Goal: Task Accomplishment & Management: Manage account settings

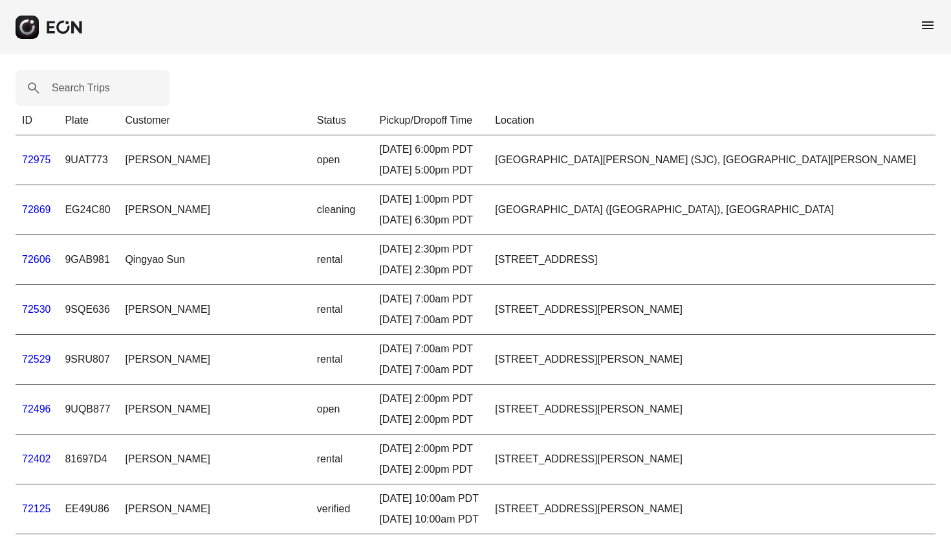
click at [926, 27] on span "menu" at bounding box center [928, 25] width 16 height 16
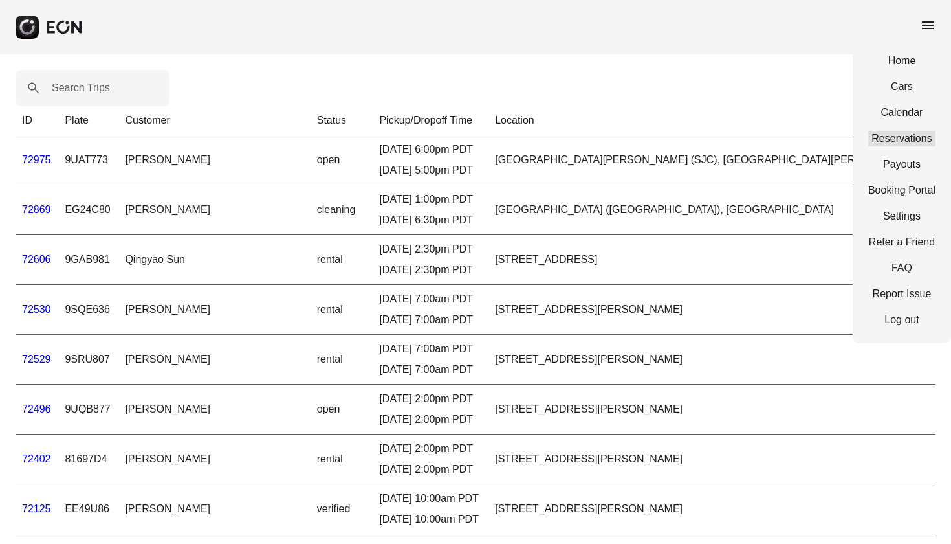
click at [906, 142] on link "Reservations" at bounding box center [902, 139] width 67 height 16
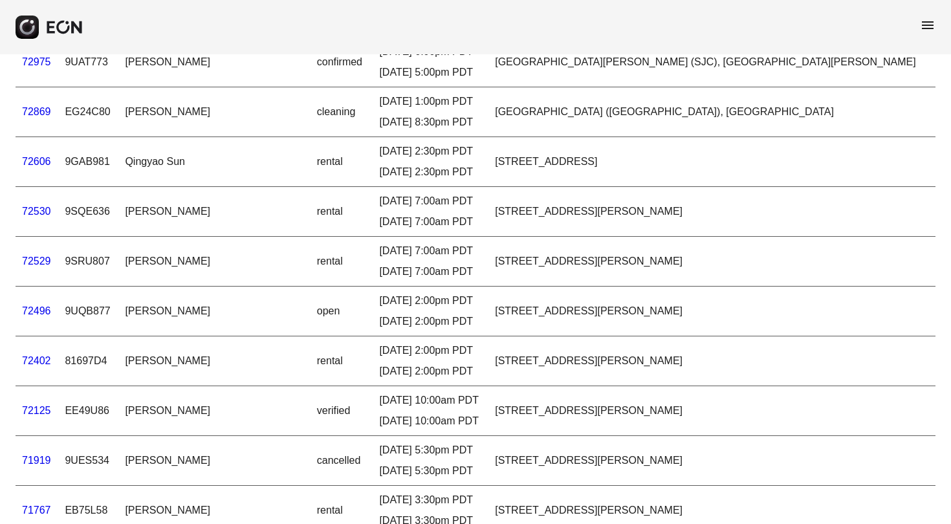
scroll to position [100, 0]
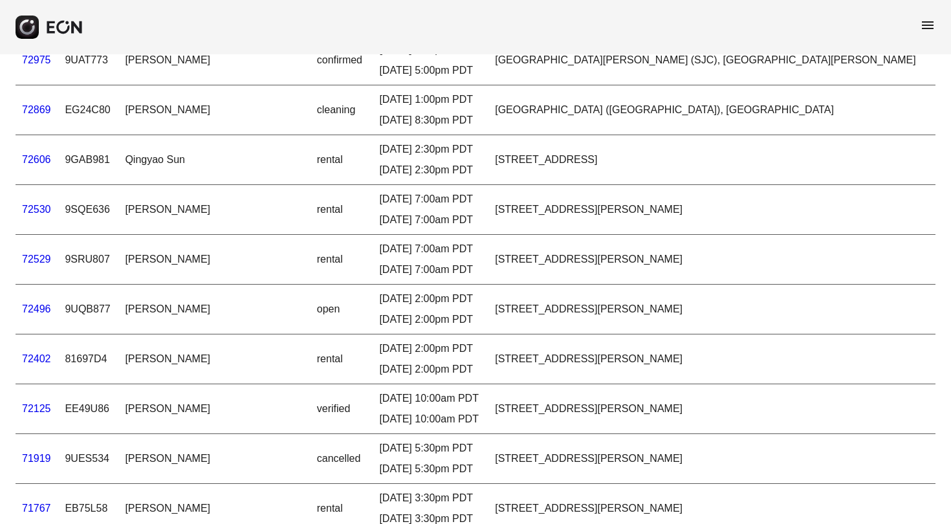
click at [39, 163] on link "72606" at bounding box center [36, 159] width 29 height 11
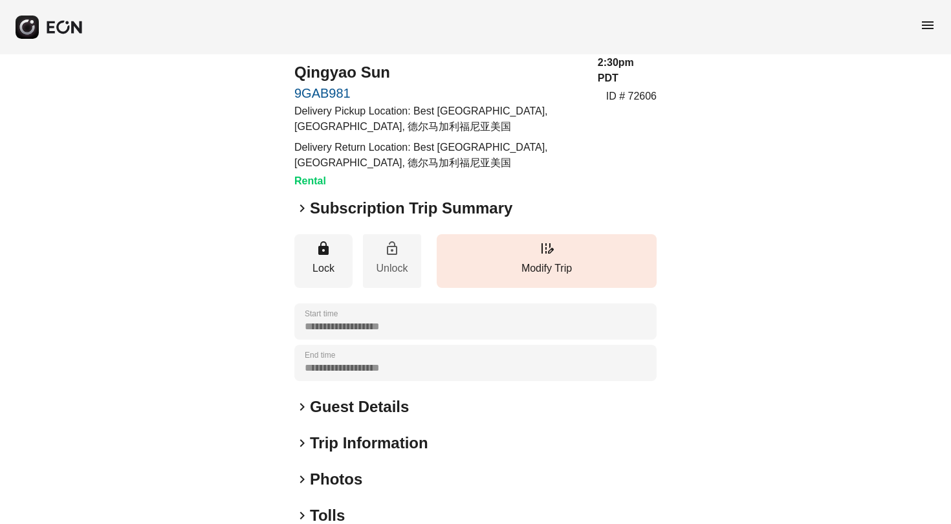
scroll to position [39, 0]
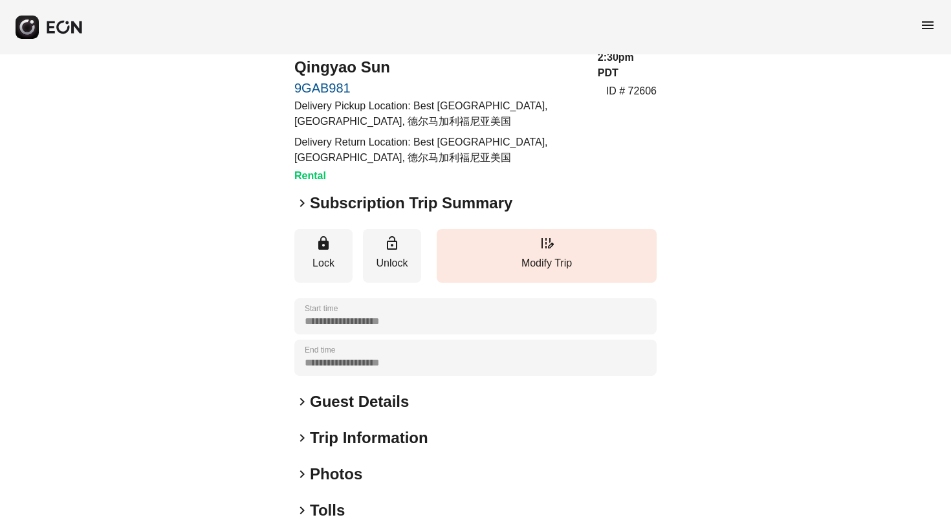
click at [302, 400] on span "keyboard_arrow_right" at bounding box center [302, 402] width 16 height 16
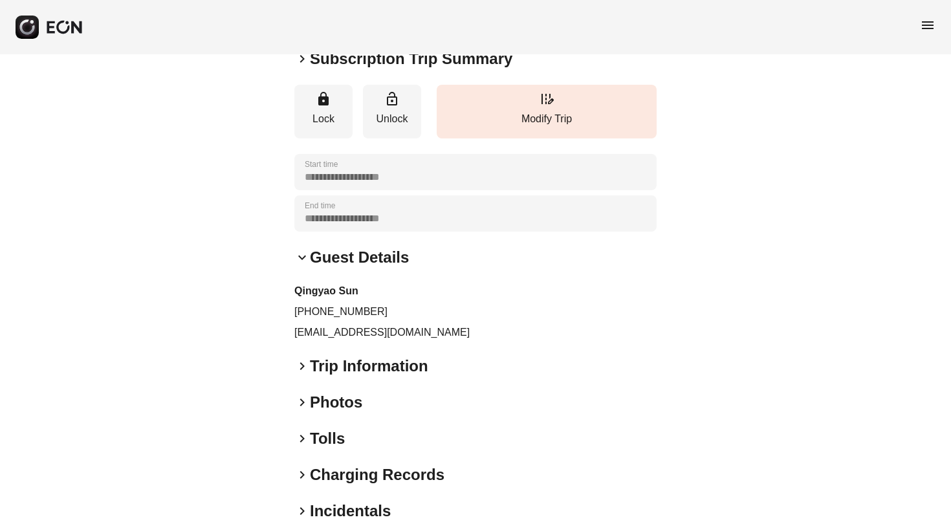
scroll to position [245, 0]
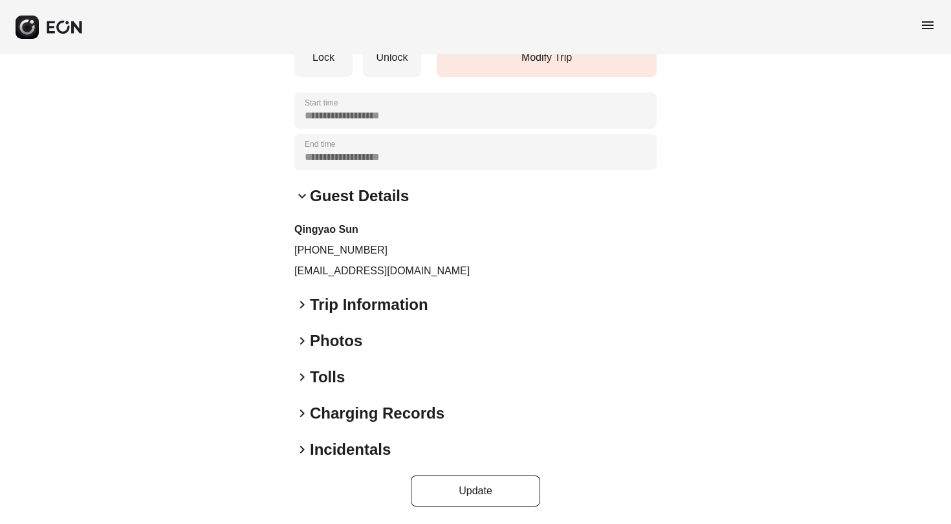
click at [300, 338] on span "keyboard_arrow_right" at bounding box center [302, 341] width 16 height 16
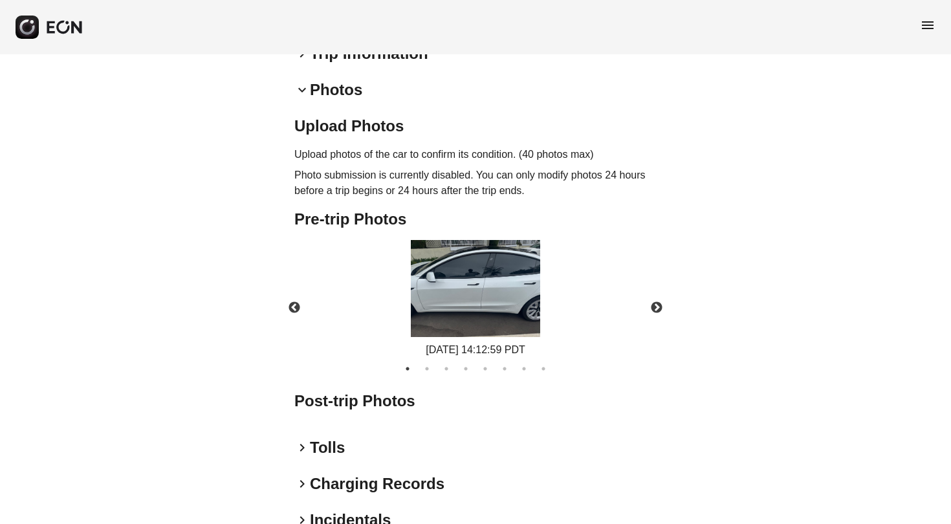
scroll to position [491, 0]
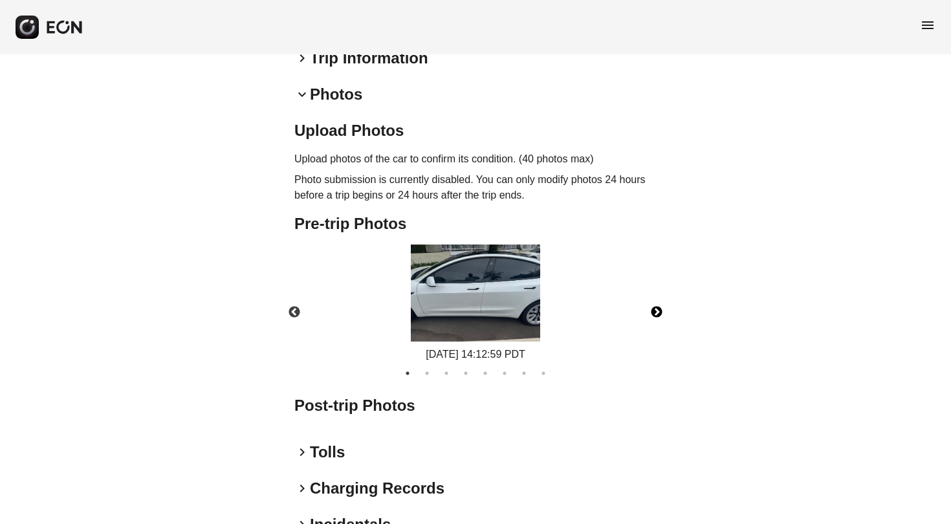
click at [660, 310] on button "Next" at bounding box center [656, 312] width 45 height 45
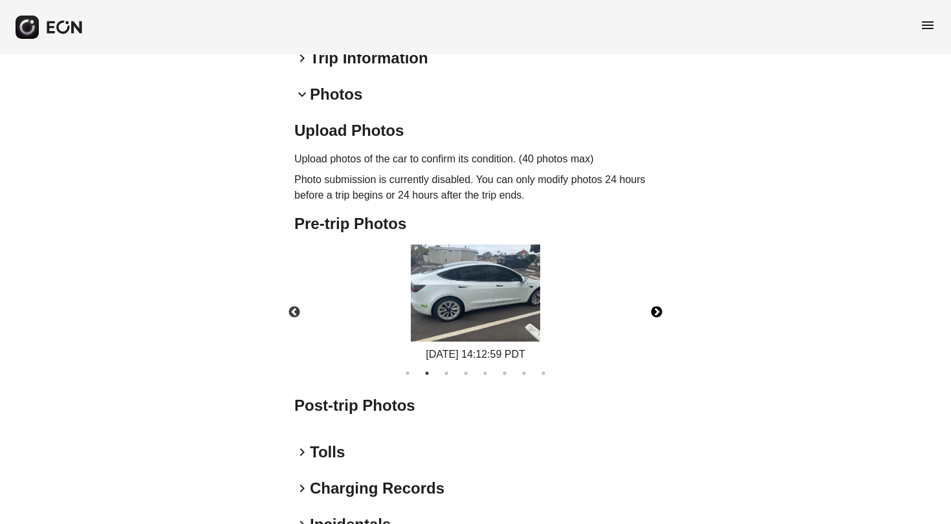
click at [660, 306] on button "Next" at bounding box center [656, 312] width 45 height 45
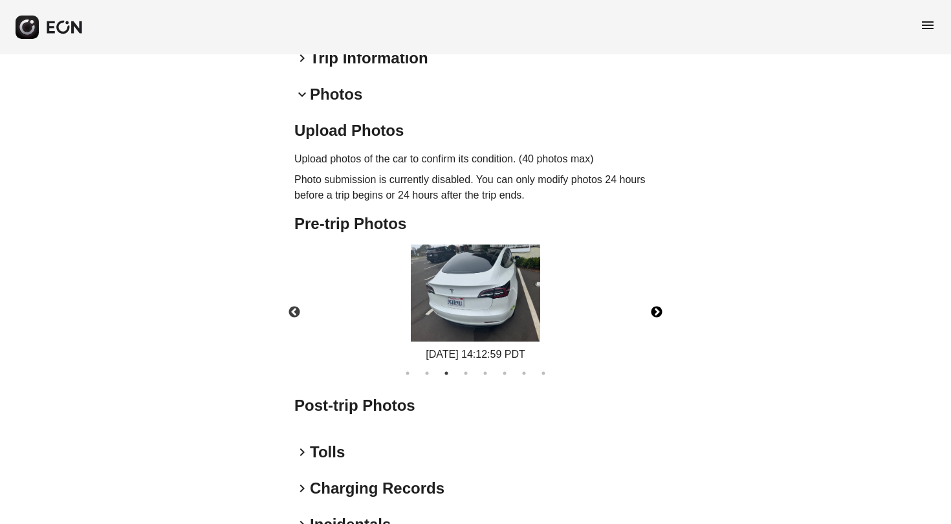
click at [660, 306] on button "Next" at bounding box center [656, 312] width 45 height 45
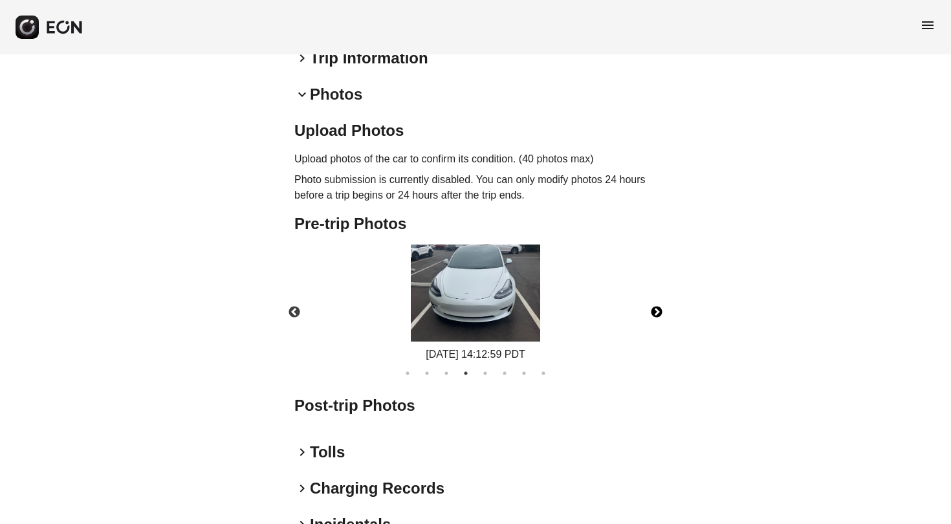
click at [660, 306] on button "Next" at bounding box center [656, 312] width 45 height 45
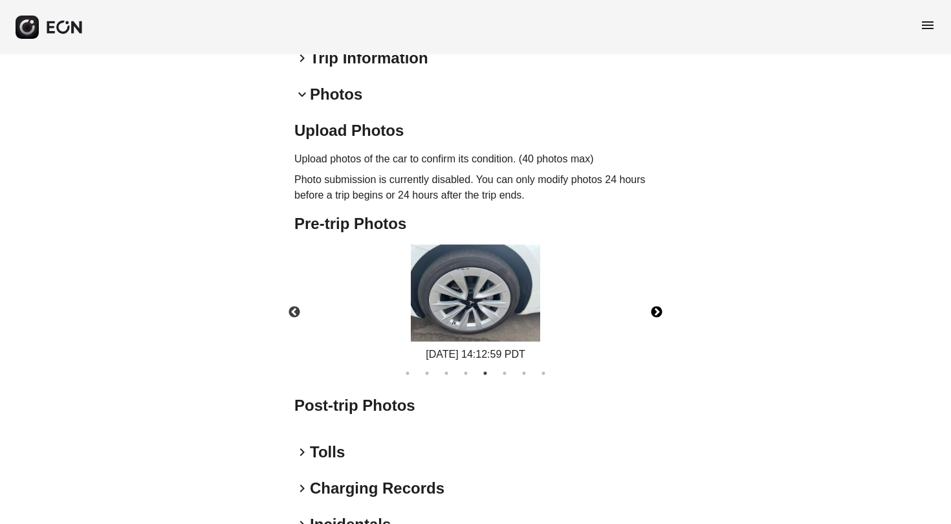
click at [659, 307] on button "Next" at bounding box center [656, 312] width 45 height 45
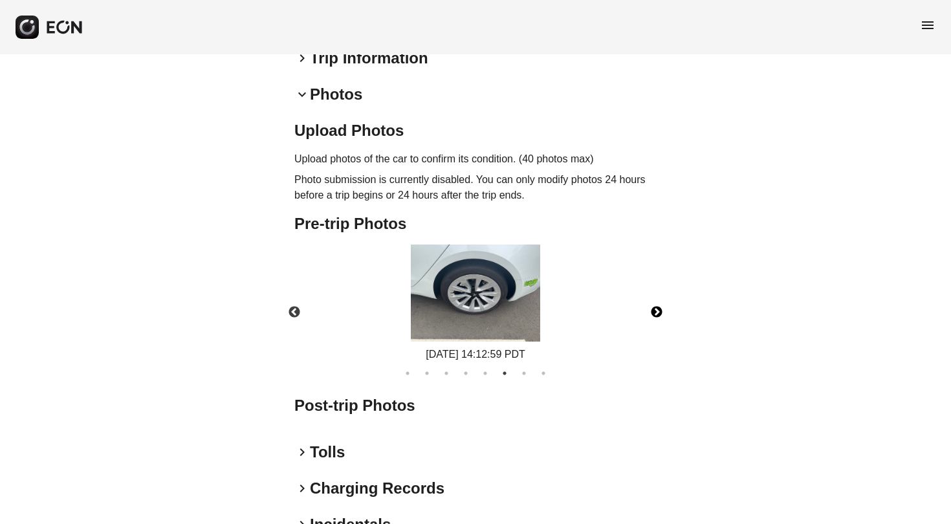
click at [659, 307] on button "Next" at bounding box center [656, 312] width 45 height 45
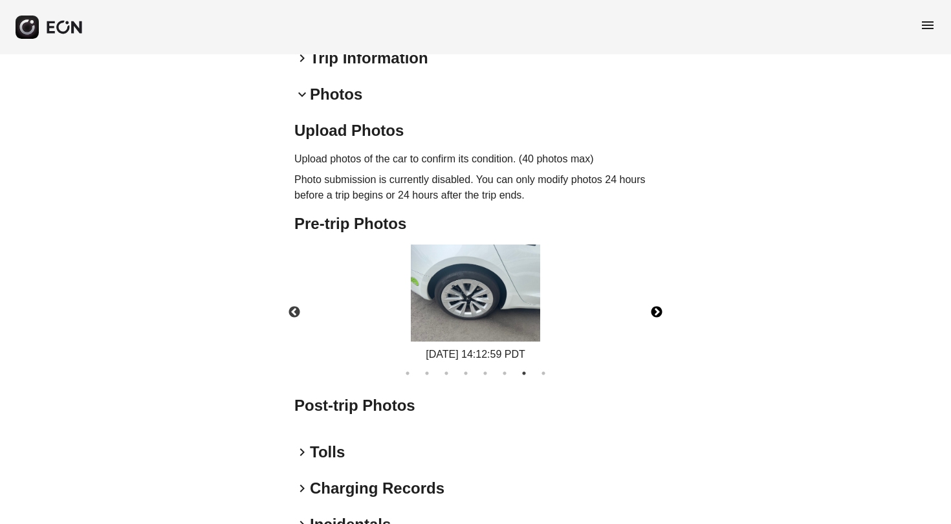
click at [659, 307] on button "Next" at bounding box center [656, 312] width 45 height 45
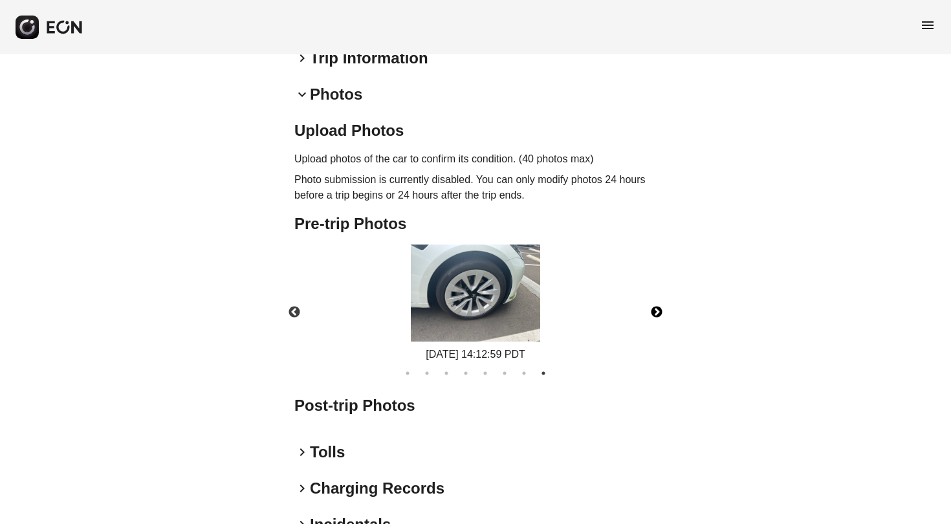
click at [659, 307] on button "Next" at bounding box center [656, 312] width 45 height 45
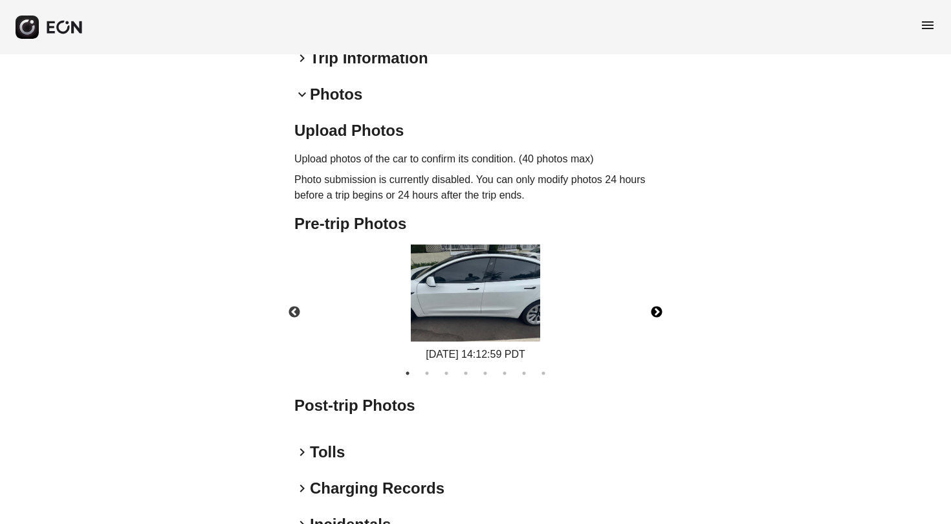
click at [658, 307] on button "Next" at bounding box center [656, 312] width 45 height 45
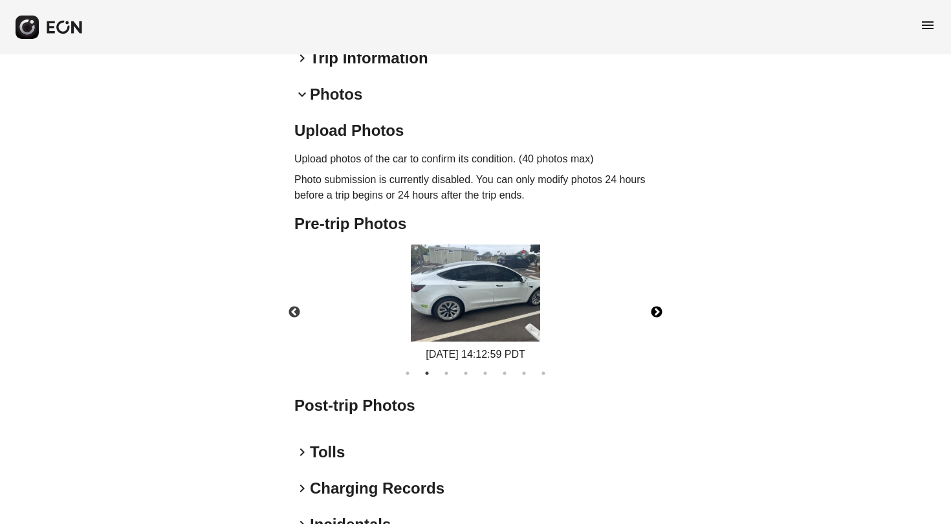
click at [658, 307] on button "Next" at bounding box center [656, 312] width 45 height 45
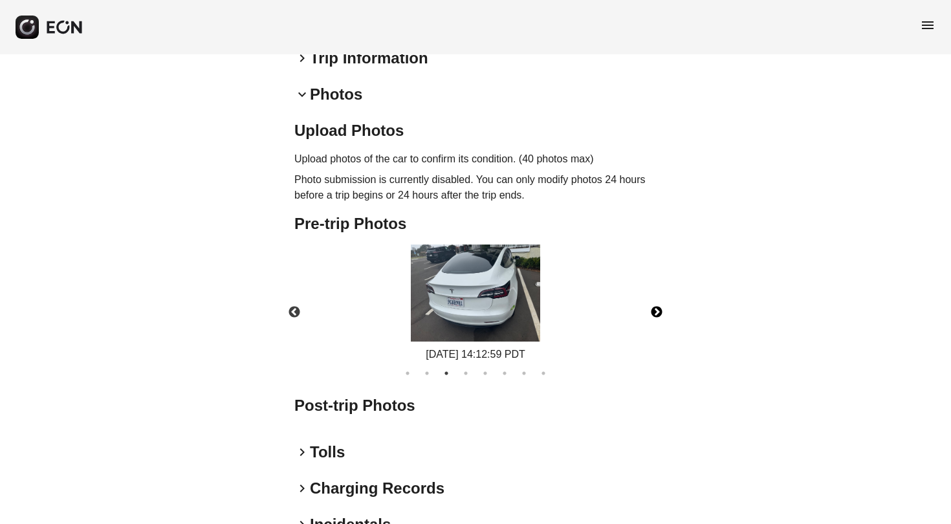
click at [658, 307] on button "Next" at bounding box center [656, 312] width 45 height 45
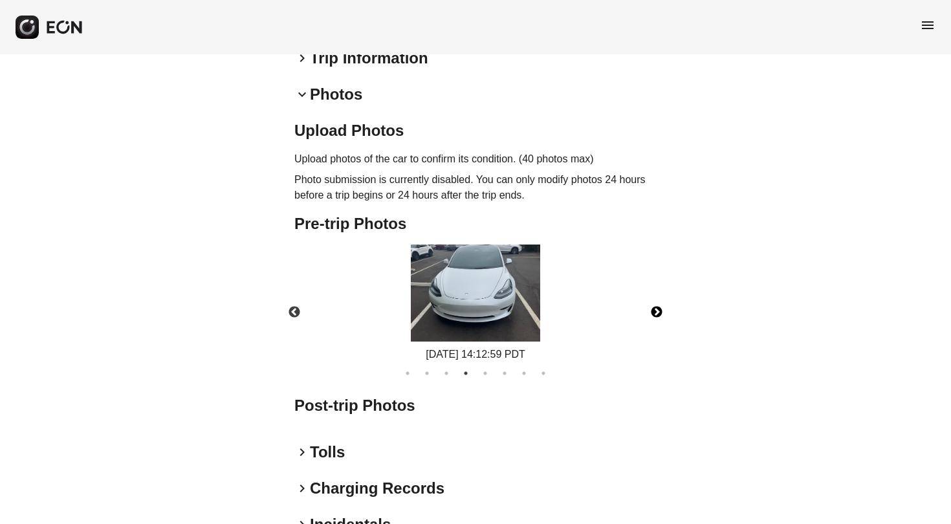
click at [658, 307] on button "Next" at bounding box center [656, 312] width 45 height 45
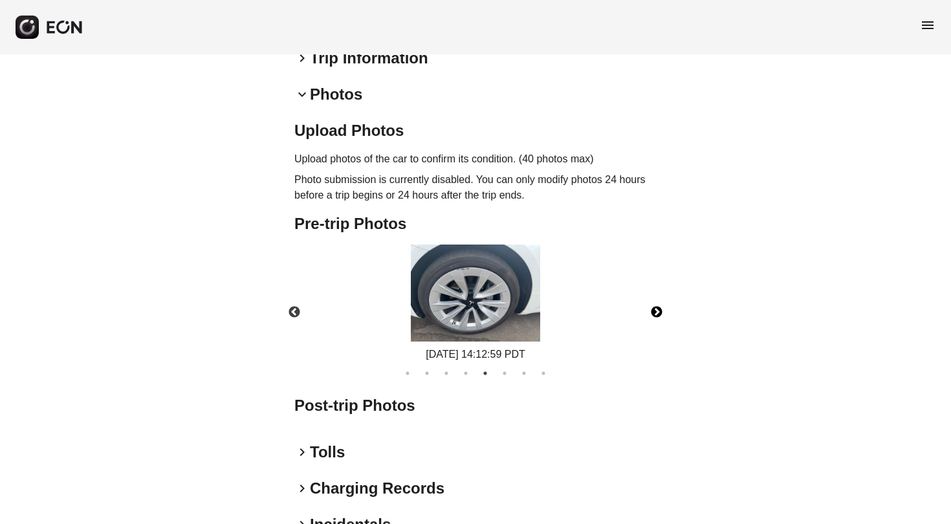
click at [657, 305] on button "Next" at bounding box center [656, 312] width 45 height 45
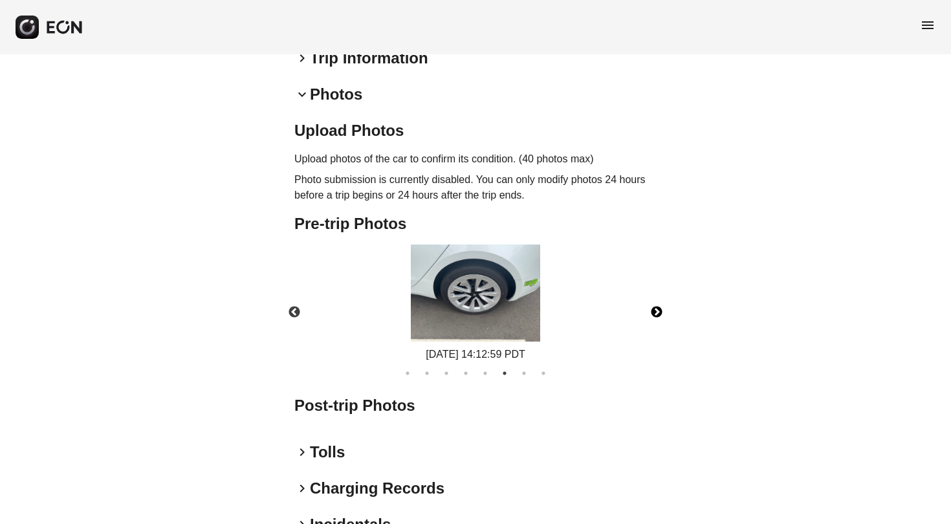
click at [657, 305] on button "Next" at bounding box center [656, 312] width 45 height 45
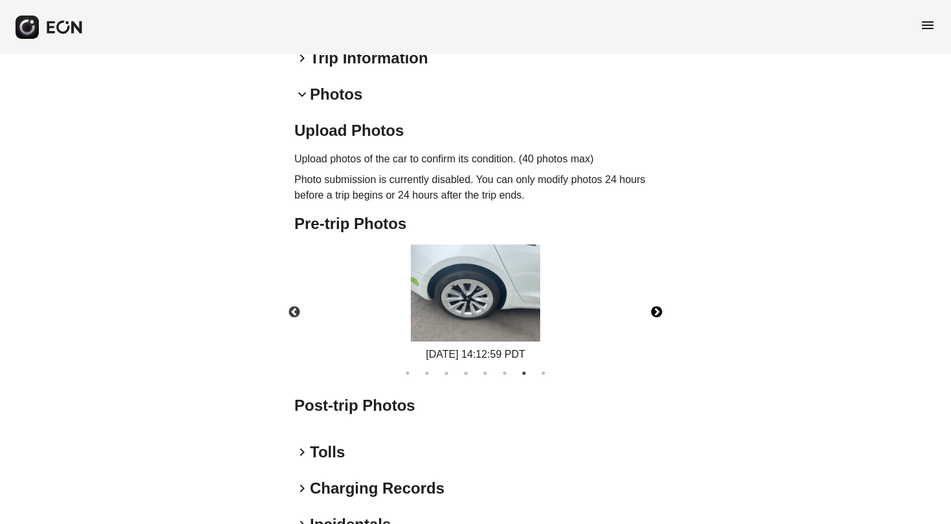
click at [657, 306] on button "Next" at bounding box center [656, 312] width 45 height 45
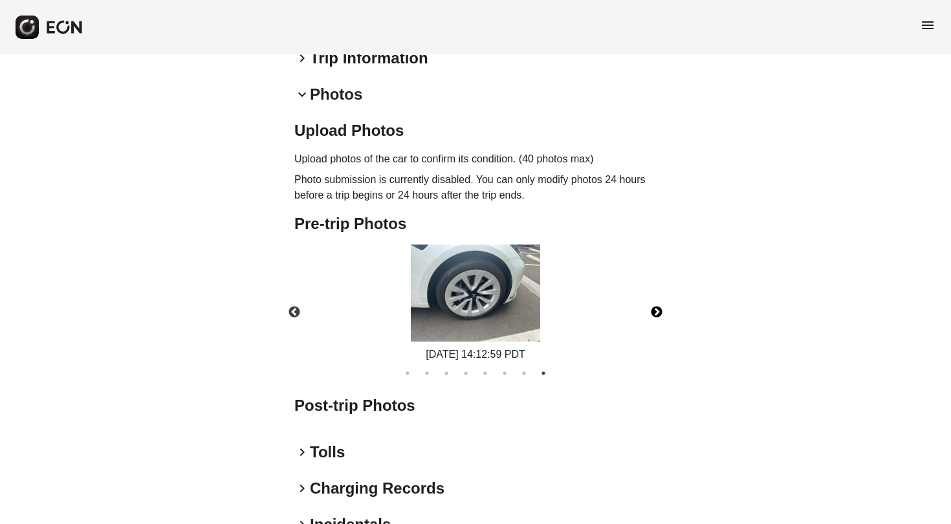
click at [657, 306] on button "Next" at bounding box center [656, 312] width 45 height 45
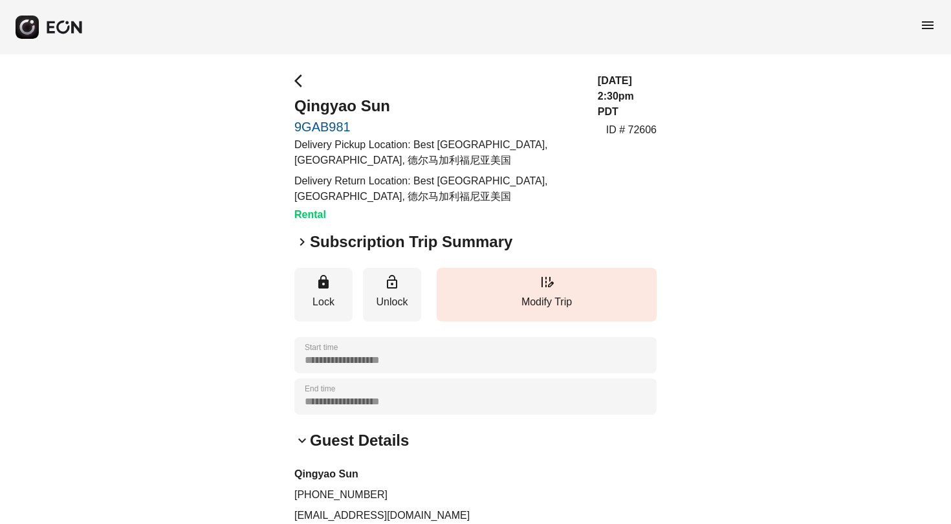
scroll to position [0, 0]
click at [300, 80] on span "arrow_back_ios" at bounding box center [302, 81] width 16 height 16
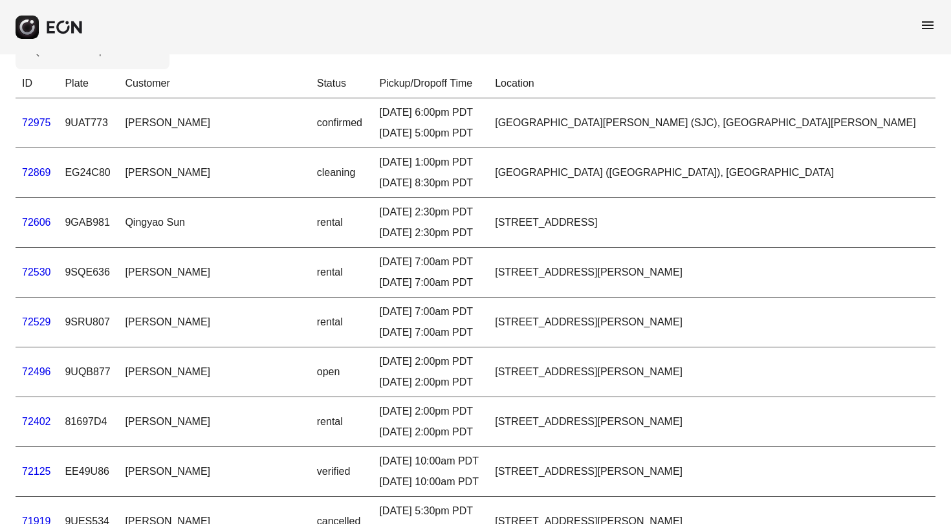
scroll to position [38, 0]
click at [36, 172] on link "72869" at bounding box center [36, 171] width 29 height 11
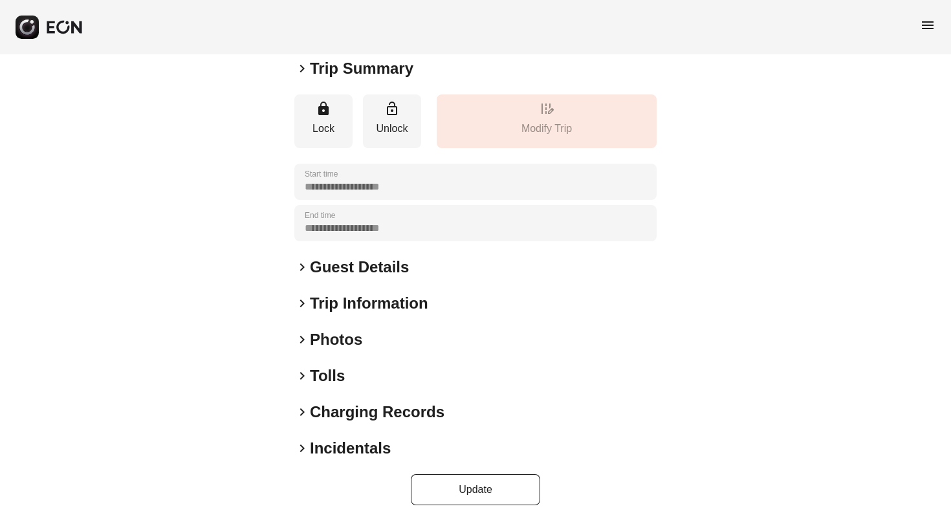
scroll to position [136, 0]
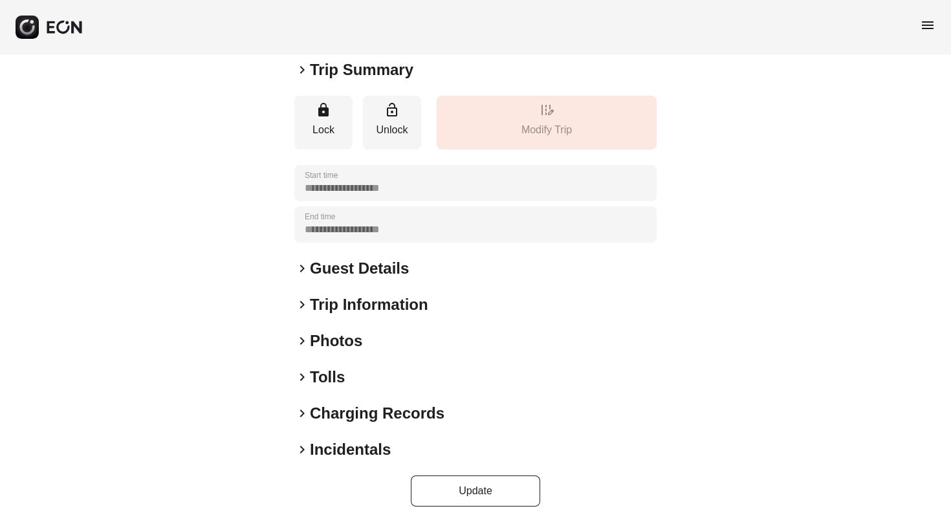
click at [302, 342] on span "keyboard_arrow_right" at bounding box center [302, 341] width 16 height 16
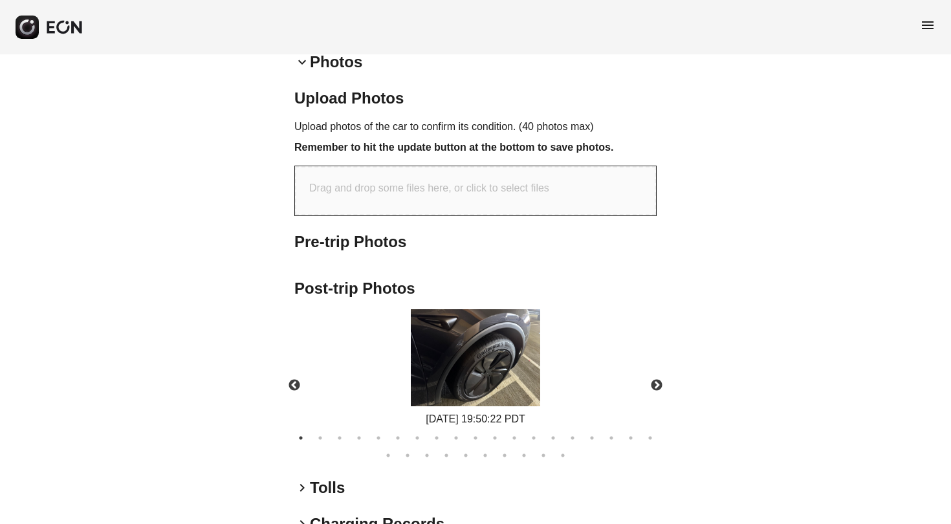
scroll to position [453, 0]
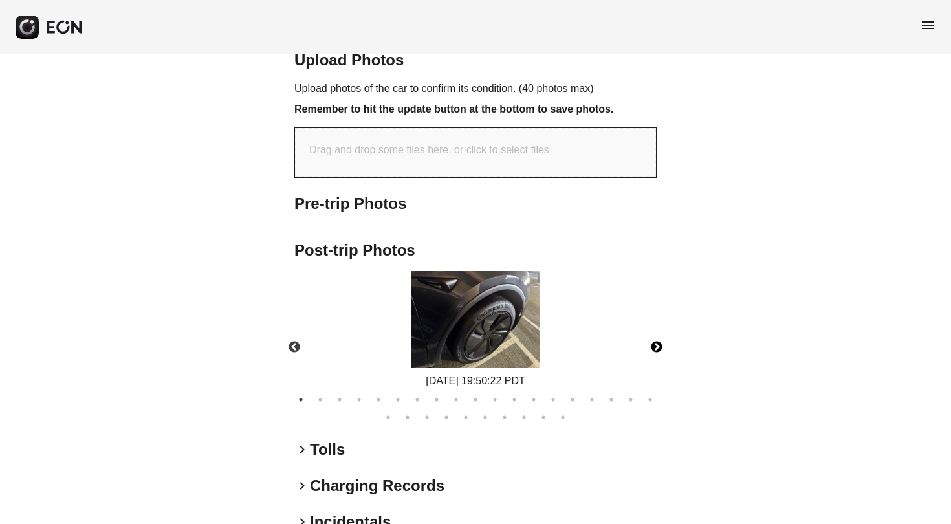
click at [659, 342] on button "Next" at bounding box center [656, 347] width 45 height 45
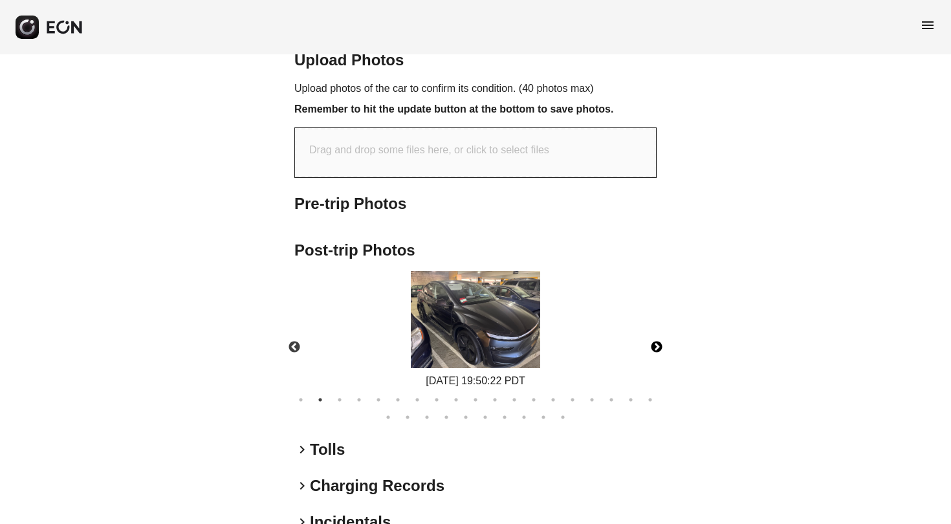
click at [659, 342] on button "Next" at bounding box center [656, 347] width 45 height 45
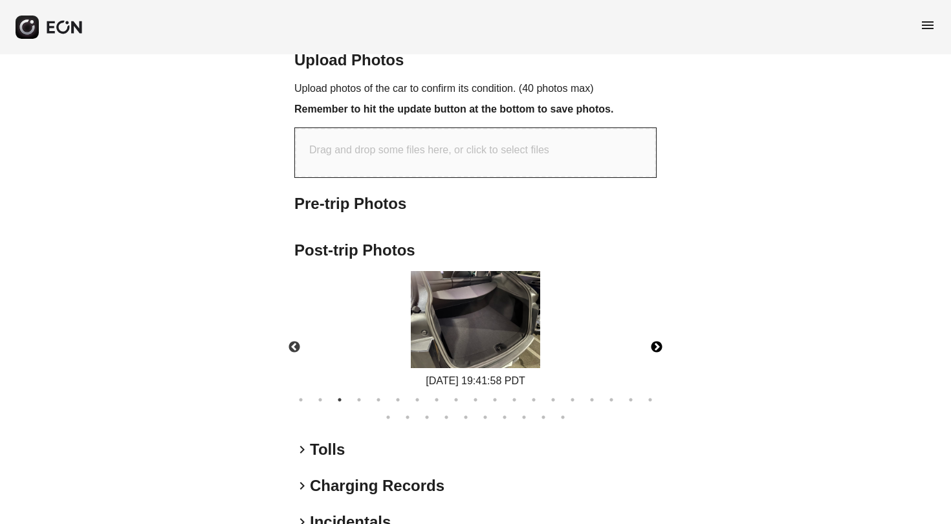
click at [659, 343] on button "Next" at bounding box center [656, 347] width 45 height 45
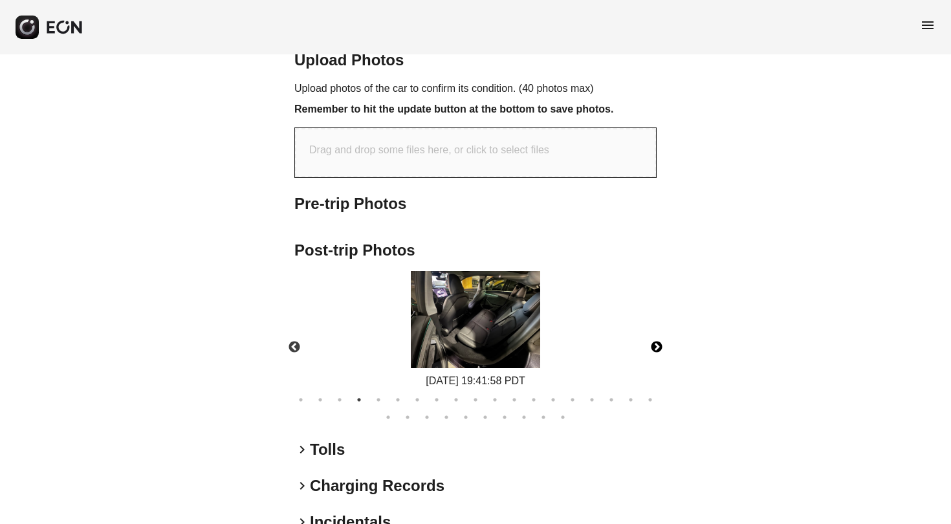
click at [659, 343] on button "Next" at bounding box center [656, 347] width 45 height 45
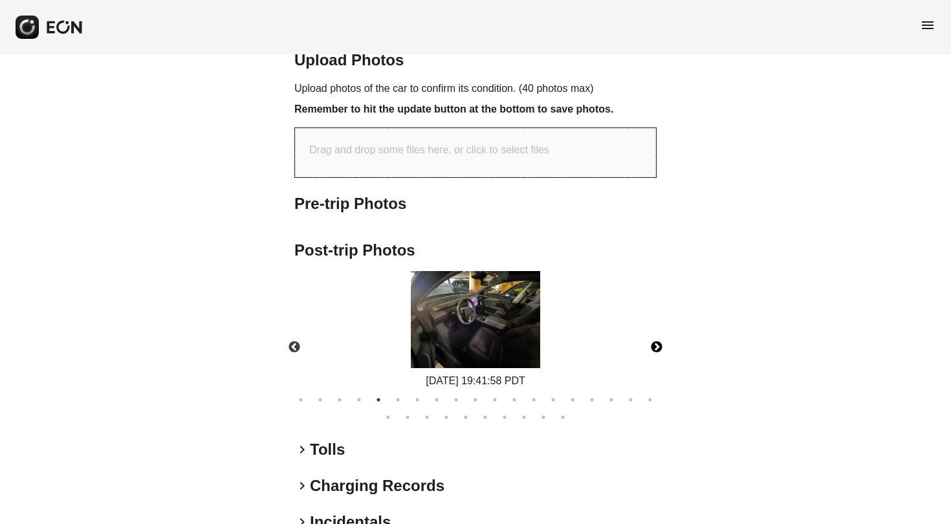
click at [659, 344] on button "Next" at bounding box center [656, 347] width 45 height 45
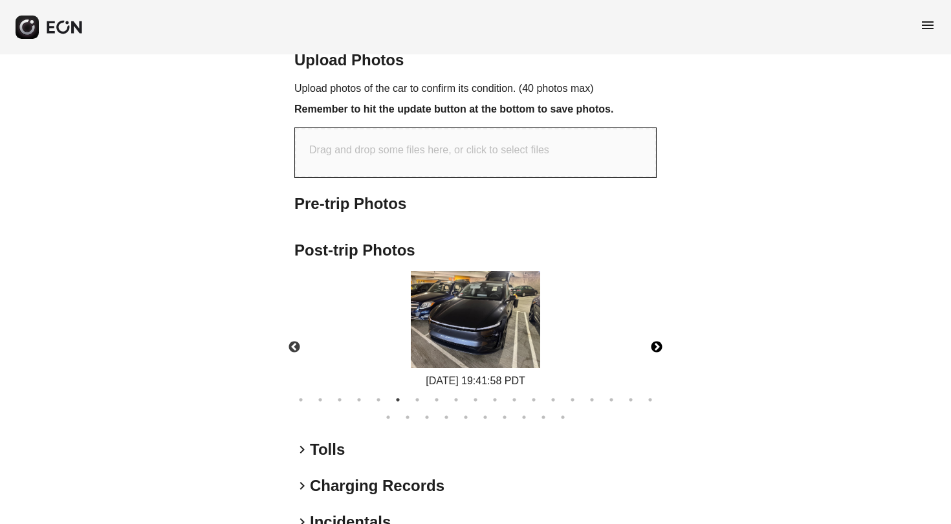
click at [659, 344] on button "Next" at bounding box center [656, 347] width 45 height 45
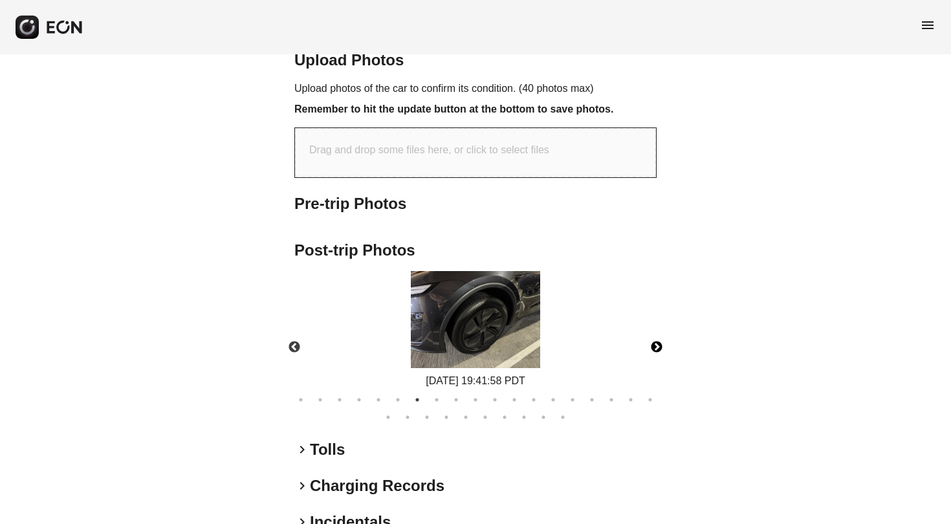
click at [659, 344] on button "Next" at bounding box center [656, 347] width 45 height 45
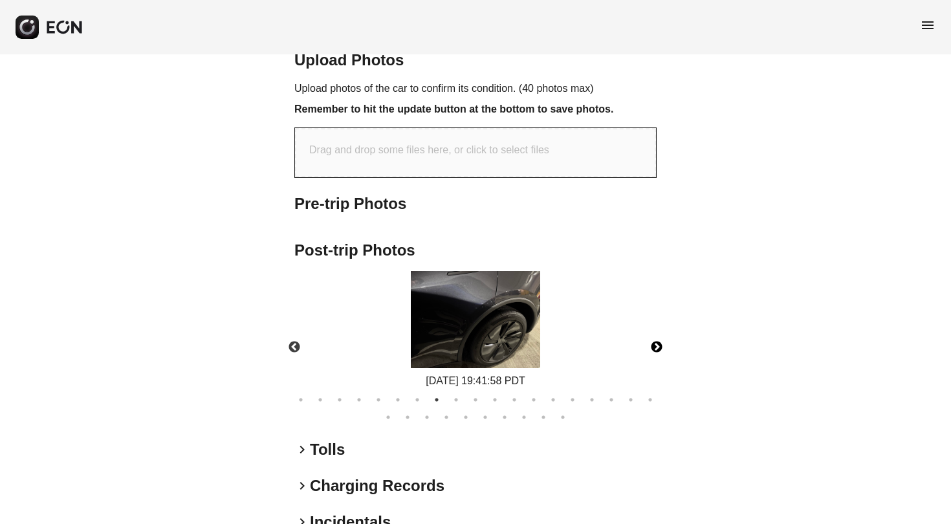
click at [659, 344] on button "Next" at bounding box center [656, 347] width 45 height 45
click at [659, 343] on button "Next" at bounding box center [656, 347] width 45 height 45
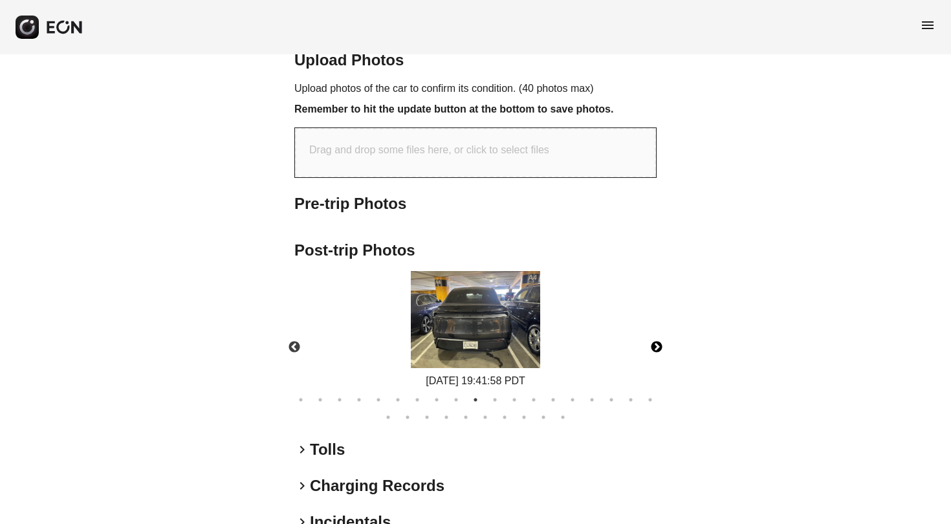
click at [659, 340] on button "Next" at bounding box center [656, 347] width 45 height 45
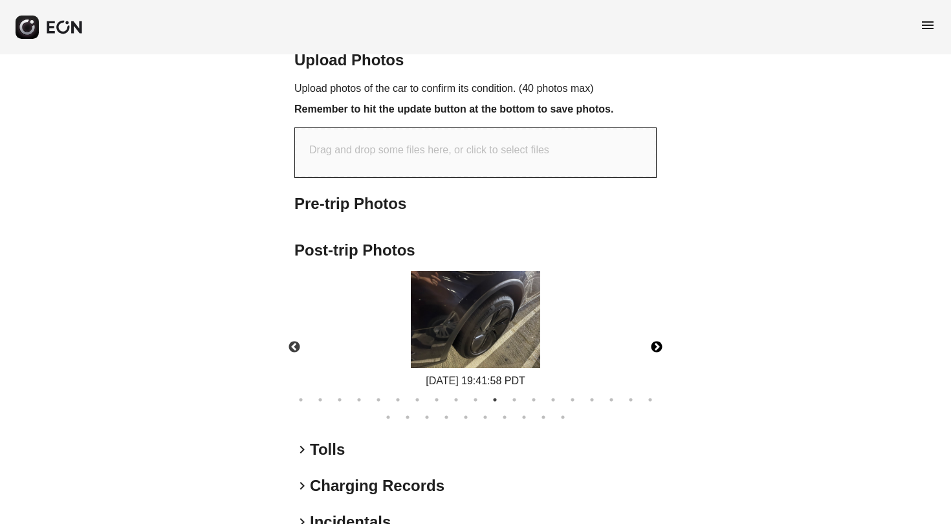
click at [659, 340] on button "Next" at bounding box center [656, 347] width 45 height 45
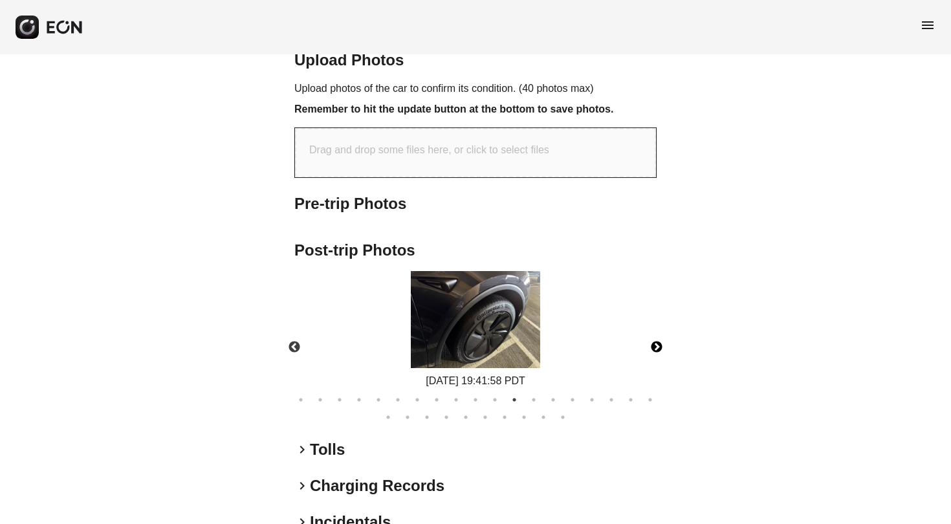
click at [660, 340] on button "Next" at bounding box center [656, 347] width 45 height 45
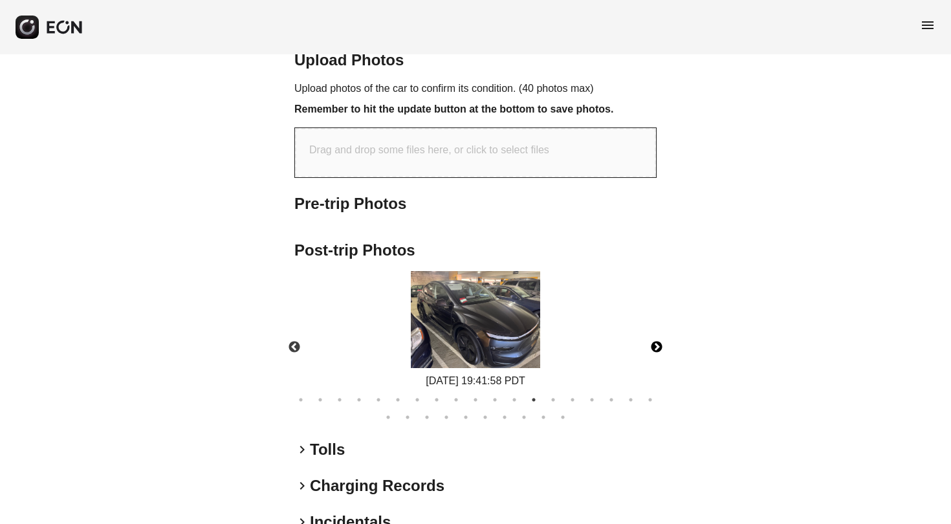
click at [660, 340] on button "Next" at bounding box center [656, 347] width 45 height 45
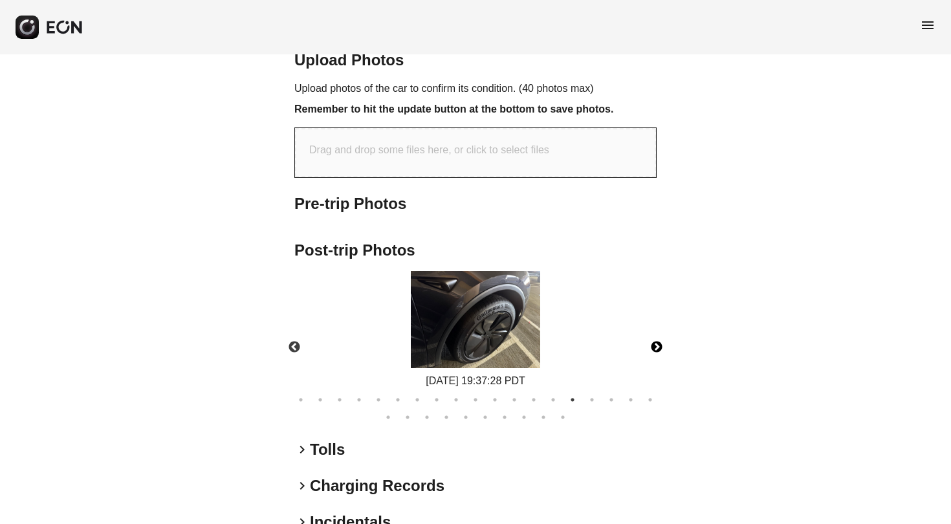
click at [660, 341] on button "Next" at bounding box center [656, 347] width 45 height 45
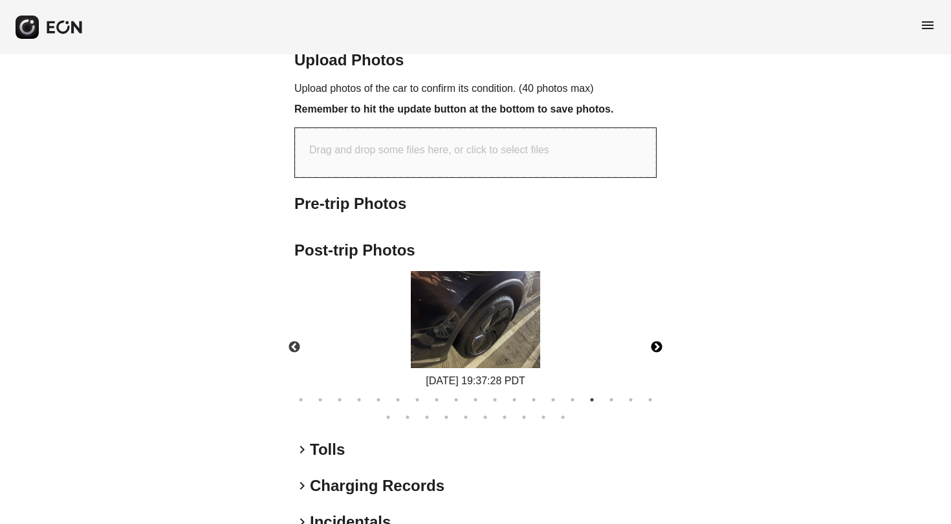
click at [660, 342] on button "Next" at bounding box center [656, 347] width 45 height 45
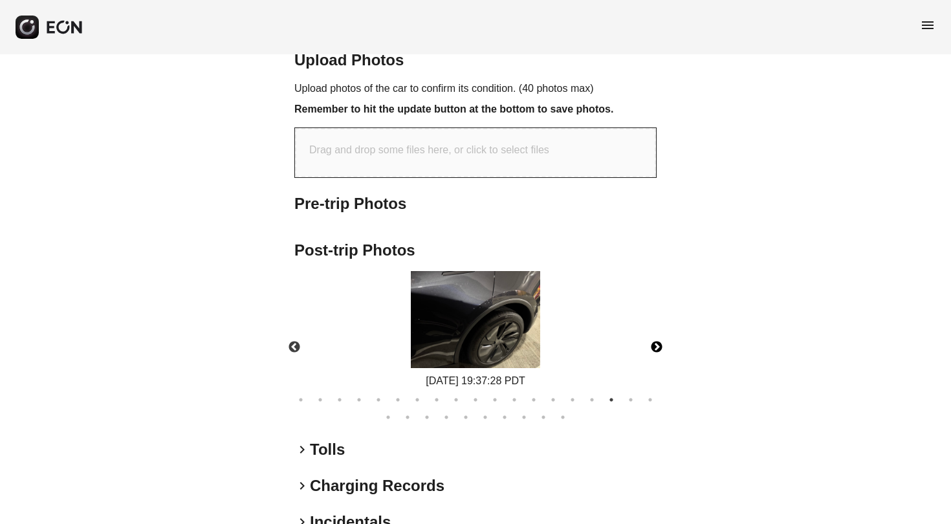
click at [660, 342] on button "Next" at bounding box center [656, 347] width 45 height 45
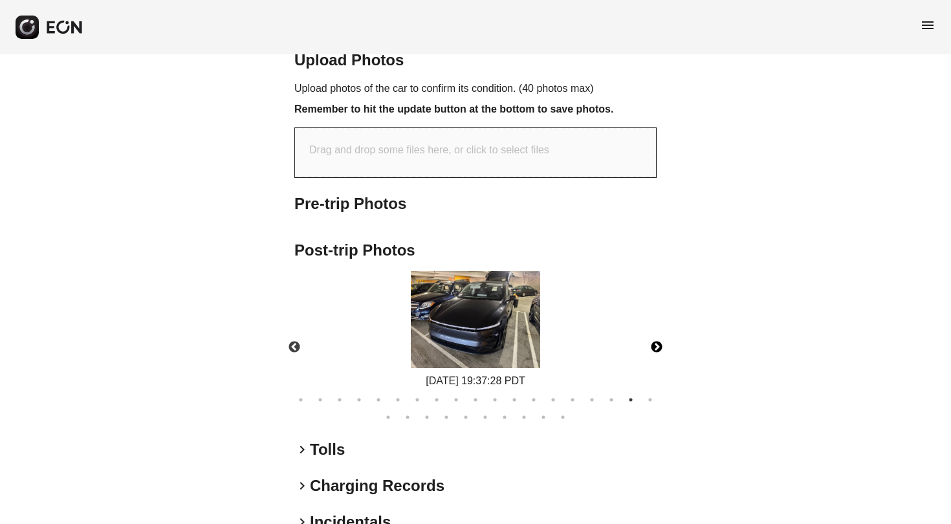
click at [660, 342] on button "Next" at bounding box center [656, 347] width 45 height 45
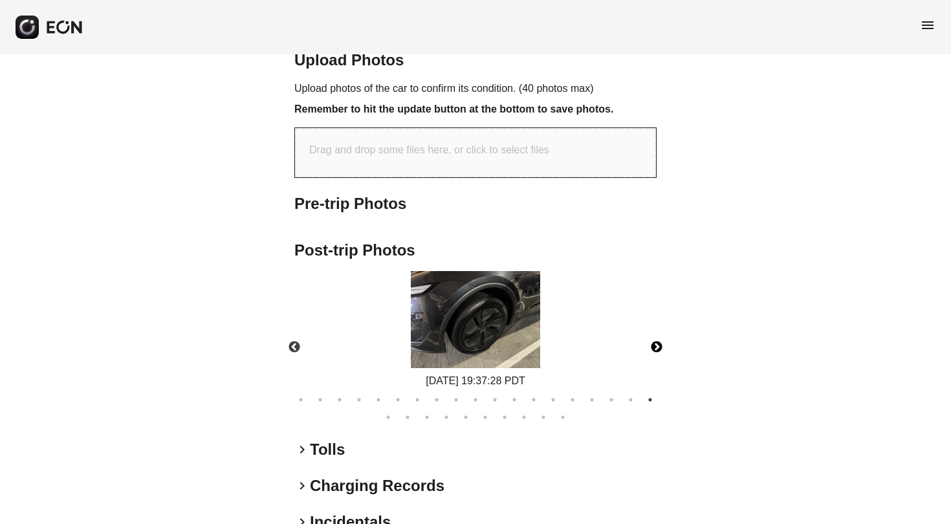
click at [660, 342] on button "Next" at bounding box center [656, 347] width 45 height 45
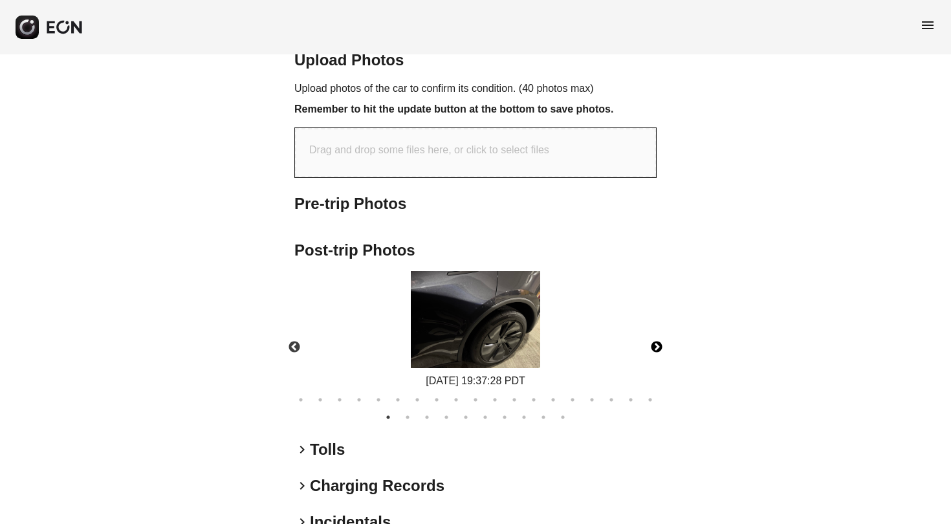
click at [660, 343] on button "Next" at bounding box center [656, 347] width 45 height 45
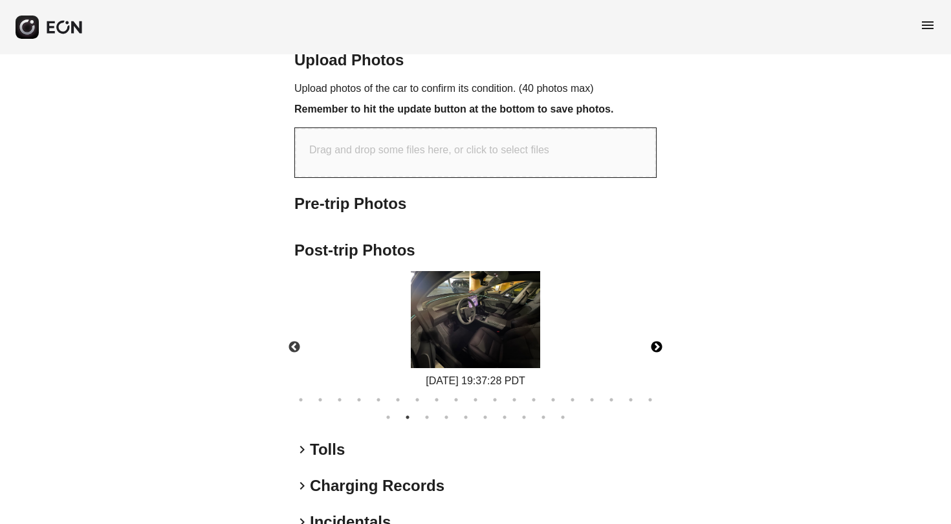
click at [660, 343] on button "Next" at bounding box center [656, 347] width 45 height 45
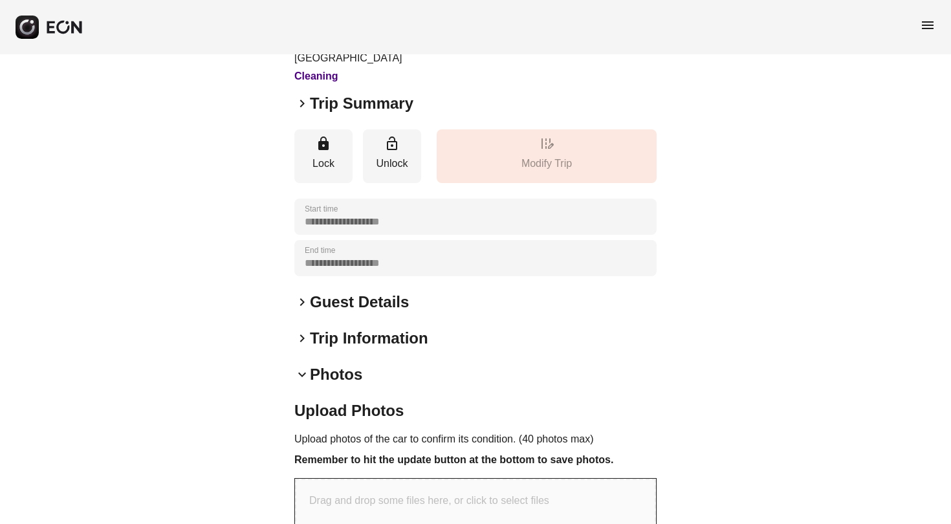
scroll to position [91, 0]
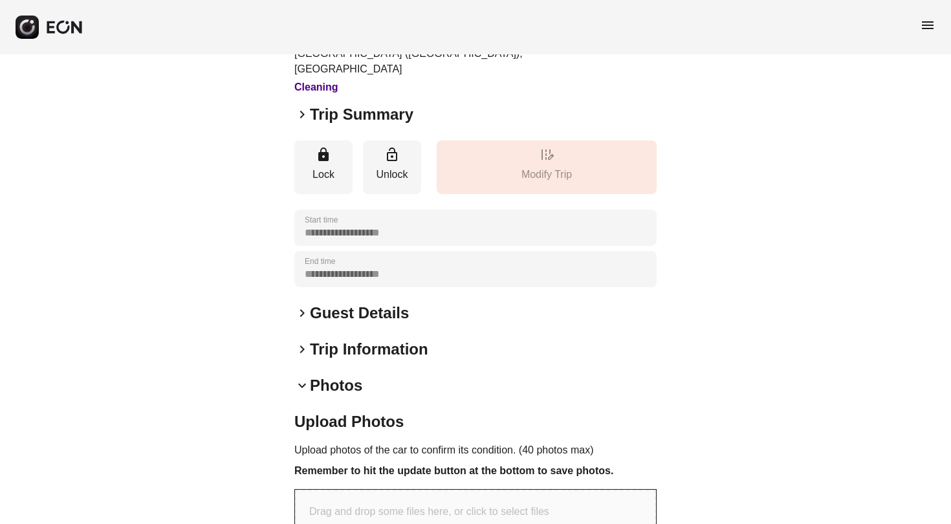
click at [303, 348] on span "keyboard_arrow_right" at bounding box center [302, 350] width 16 height 16
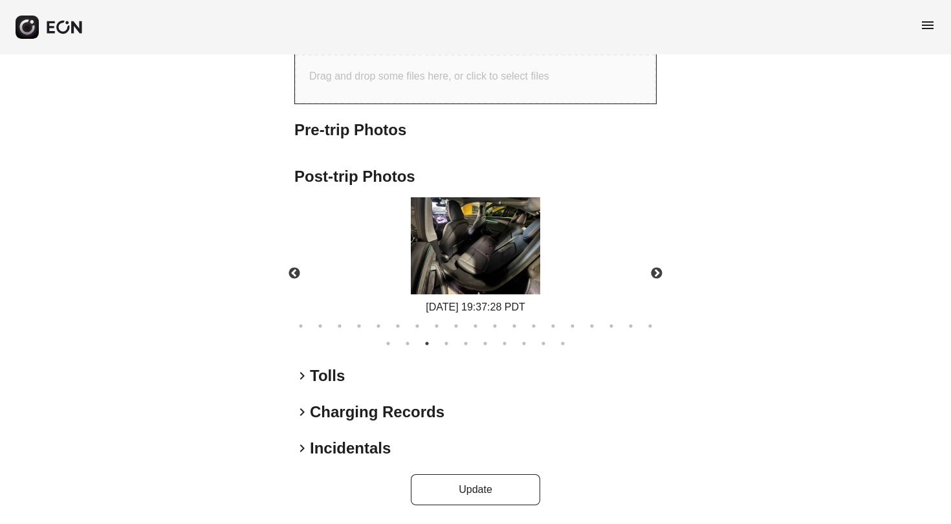
scroll to position [742, 0]
click at [304, 414] on span "keyboard_arrow_right" at bounding box center [302, 413] width 16 height 16
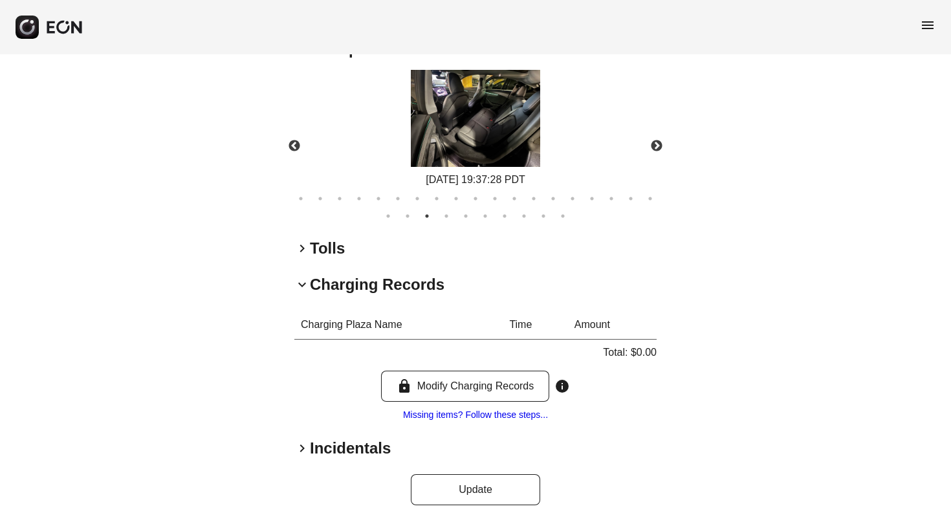
scroll to position [871, 0]
click at [303, 450] on span "keyboard_arrow_right" at bounding box center [302, 449] width 16 height 16
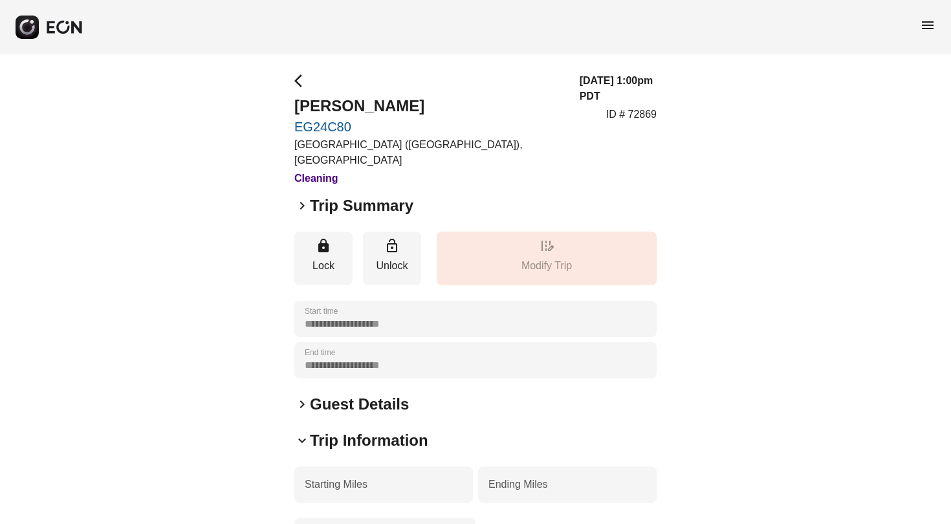
scroll to position [0, 0]
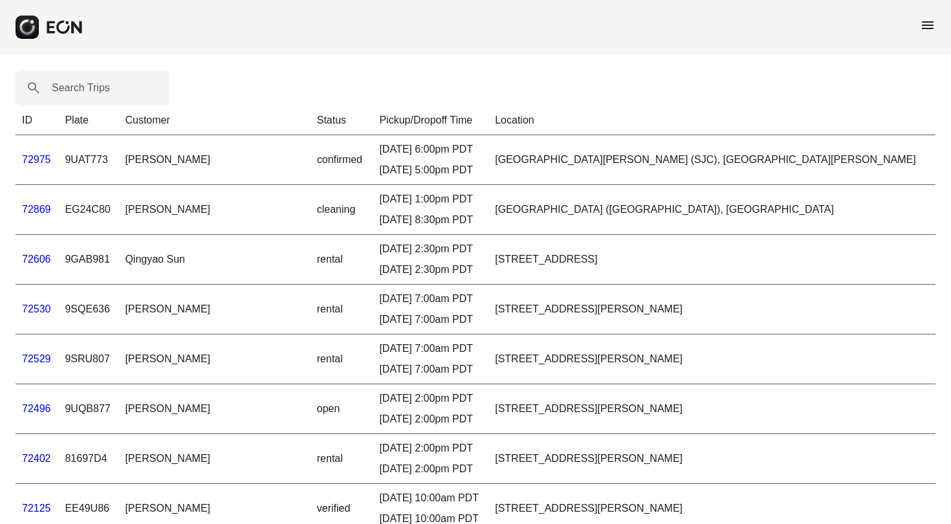
click at [925, 28] on span "menu" at bounding box center [928, 25] width 16 height 16
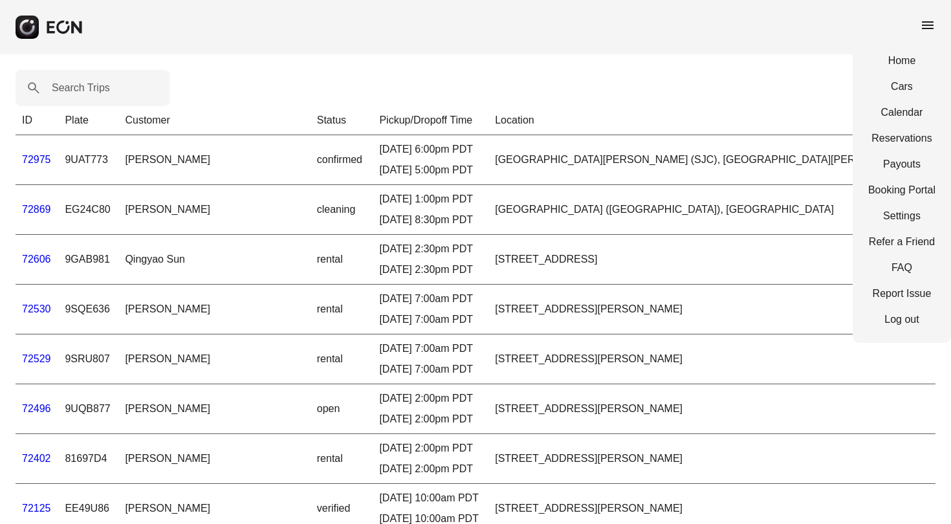
click at [927, 22] on span "menu" at bounding box center [928, 25] width 16 height 16
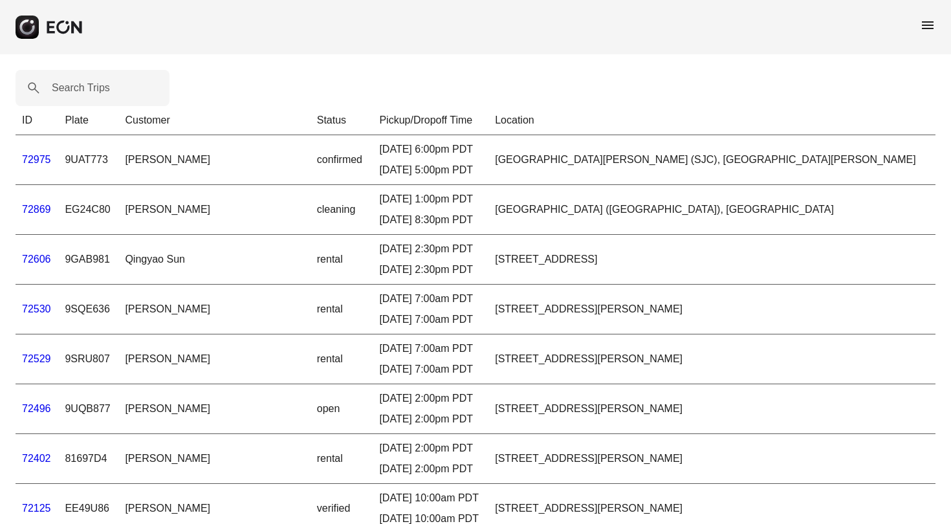
click at [927, 25] on span "menu" at bounding box center [928, 25] width 16 height 16
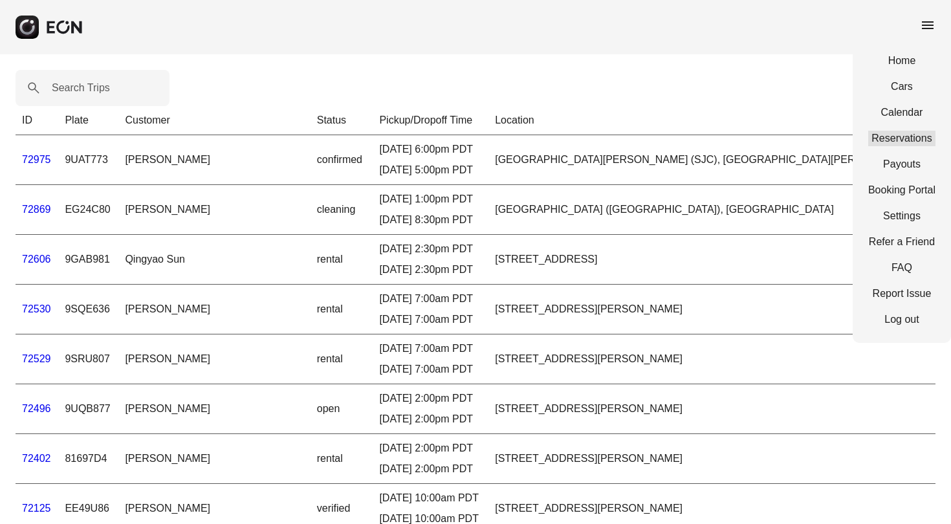
click at [904, 140] on link "Reservations" at bounding box center [902, 139] width 67 height 16
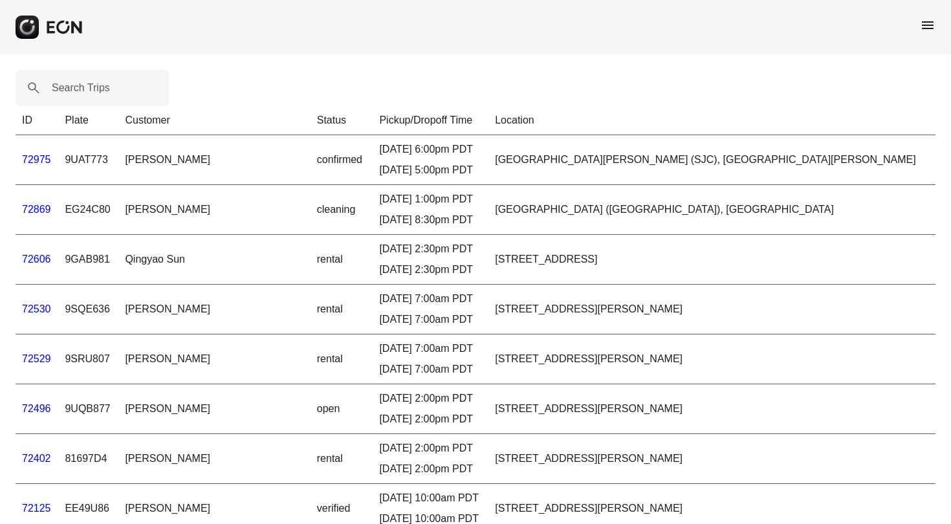
click at [36, 210] on link "72869" at bounding box center [36, 209] width 29 height 11
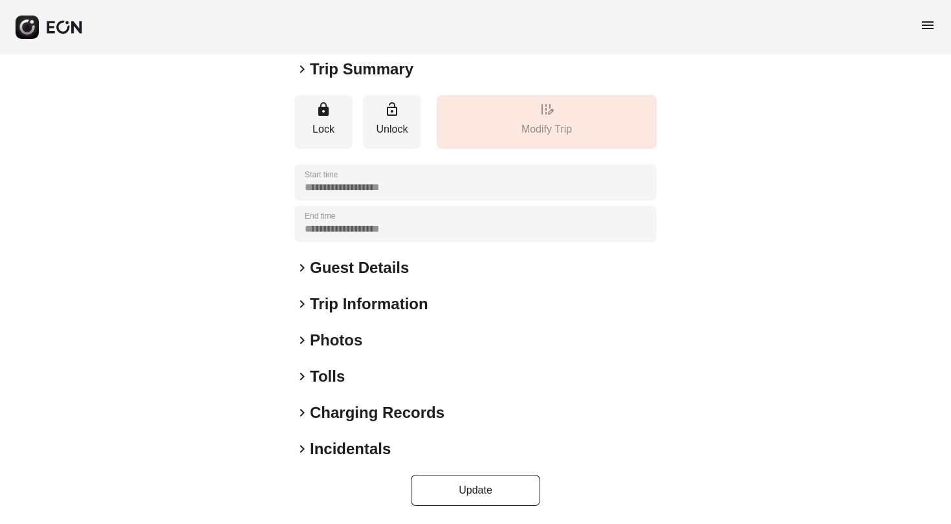
scroll to position [136, 0]
click at [301, 300] on span "keyboard_arrow_right" at bounding box center [302, 305] width 16 height 16
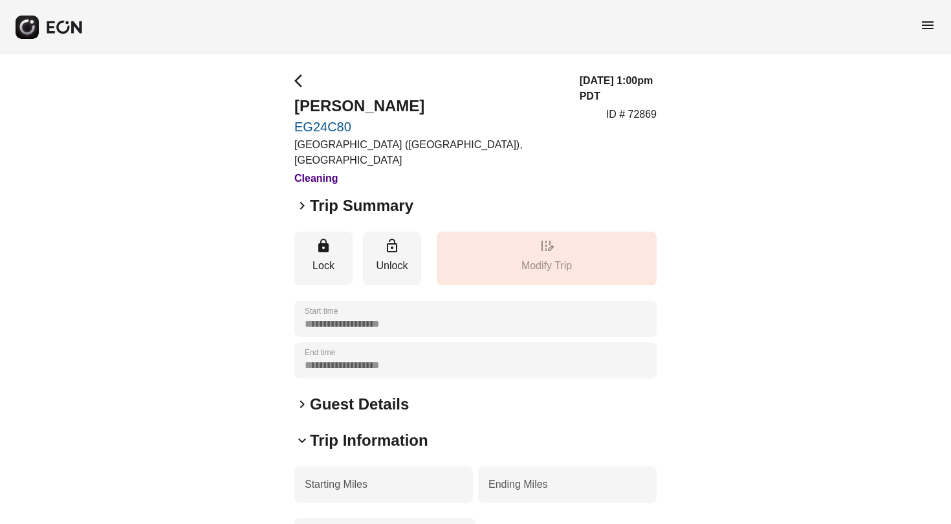
scroll to position [0, 0]
click at [301, 78] on span "arrow_back_ios" at bounding box center [302, 81] width 16 height 16
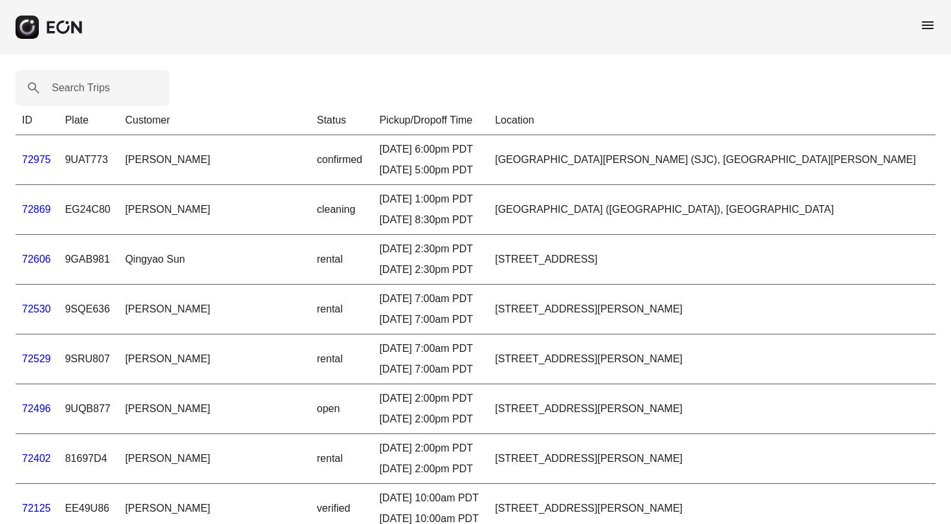
click at [37, 211] on link "72869" at bounding box center [36, 209] width 29 height 11
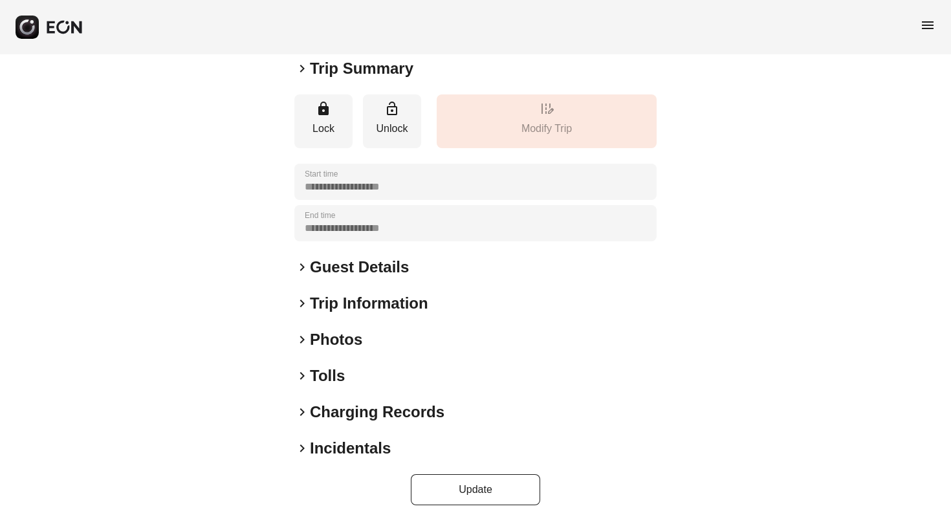
scroll to position [136, 0]
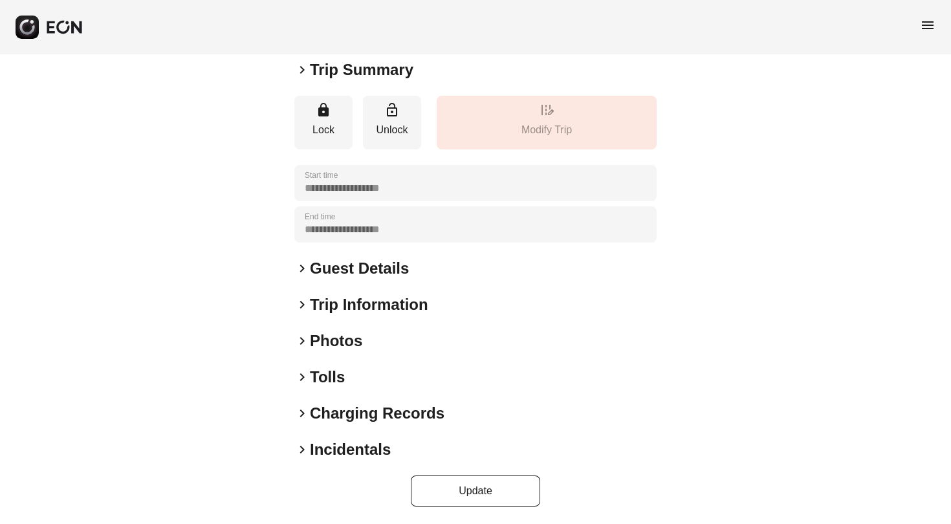
click at [302, 267] on span "keyboard_arrow_right" at bounding box center [302, 269] width 16 height 16
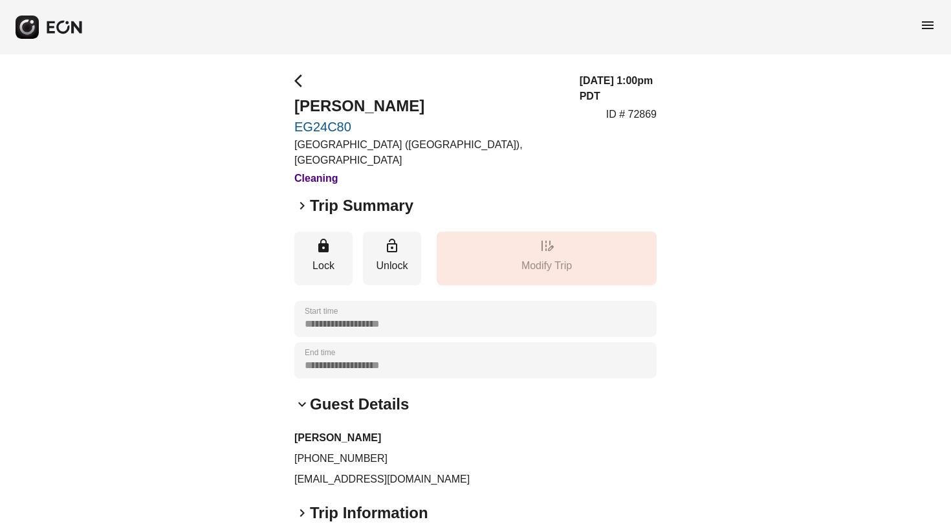
scroll to position [0, 0]
click at [296, 82] on span "arrow_back_ios" at bounding box center [302, 81] width 16 height 16
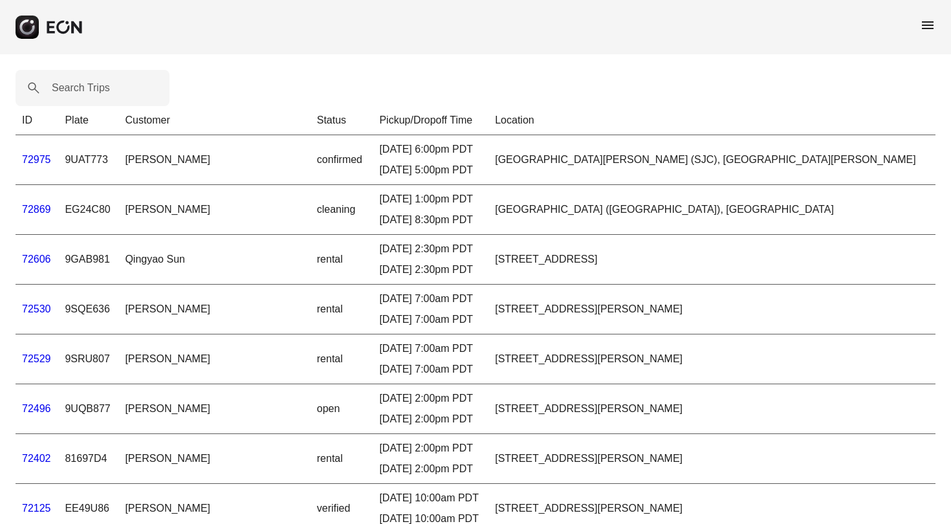
click at [931, 21] on span "menu" at bounding box center [928, 25] width 16 height 16
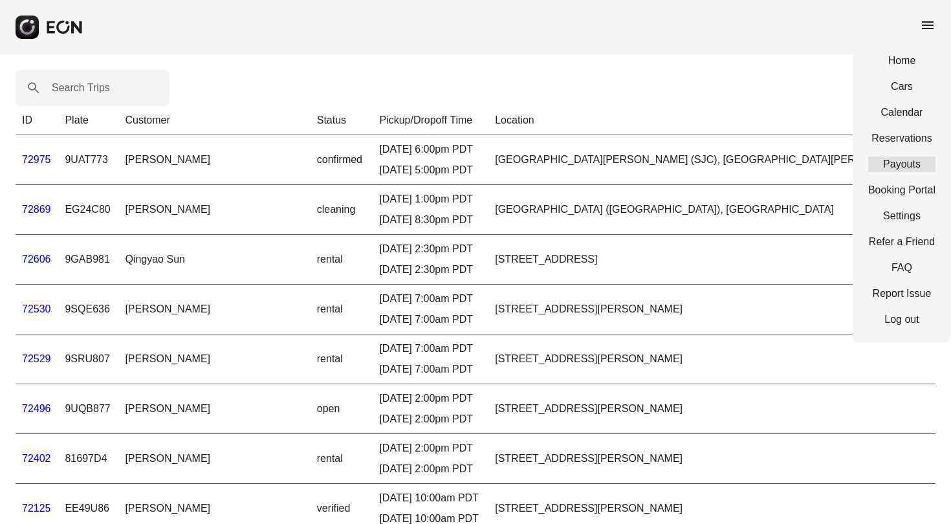
click at [920, 162] on link "Payouts" at bounding box center [902, 165] width 67 height 16
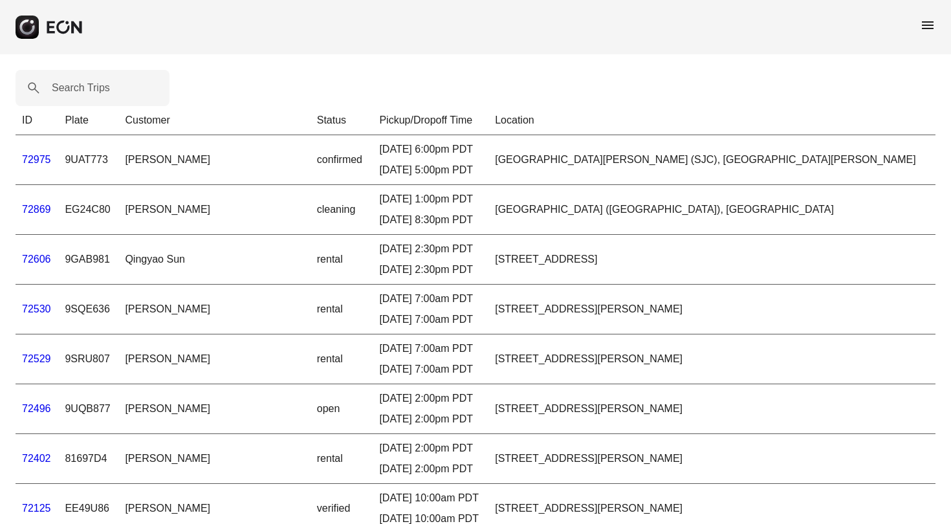
click at [924, 25] on span "menu" at bounding box center [928, 25] width 16 height 16
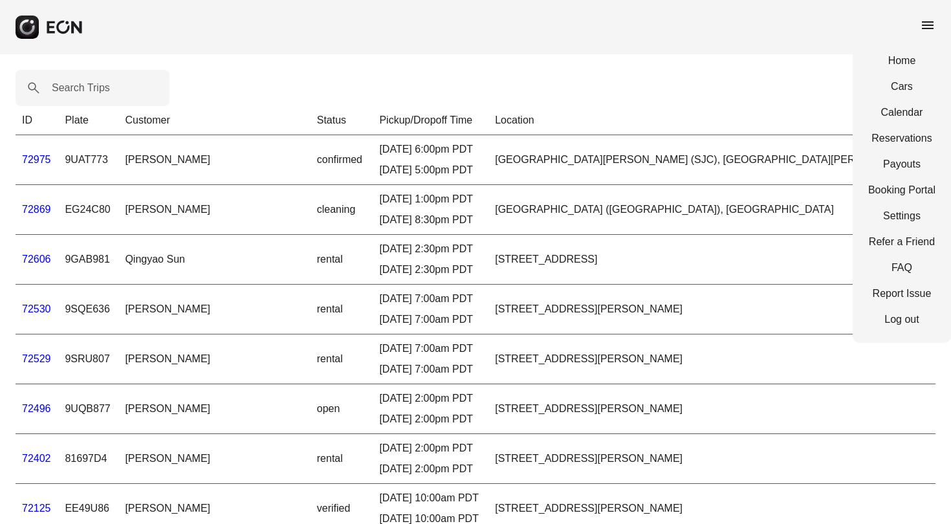
click at [34, 155] on link "72975" at bounding box center [36, 159] width 29 height 11
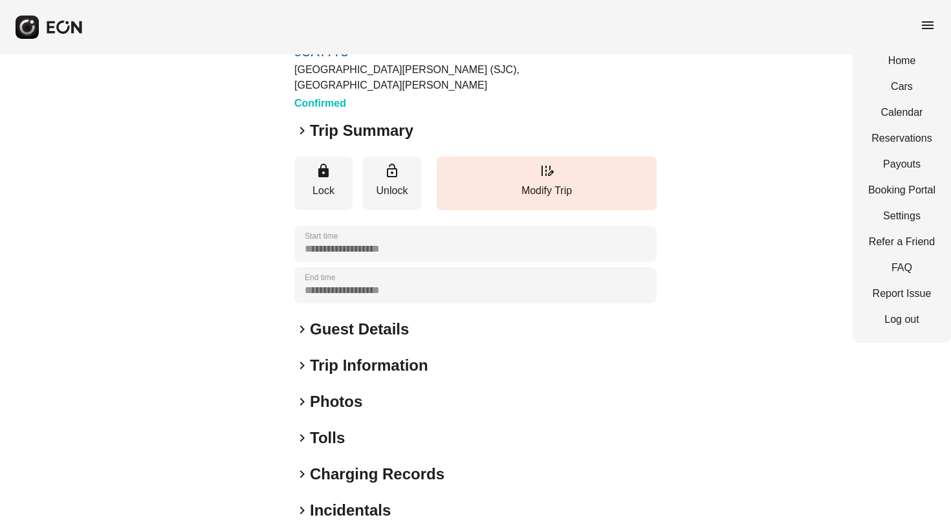
scroll to position [30, 0]
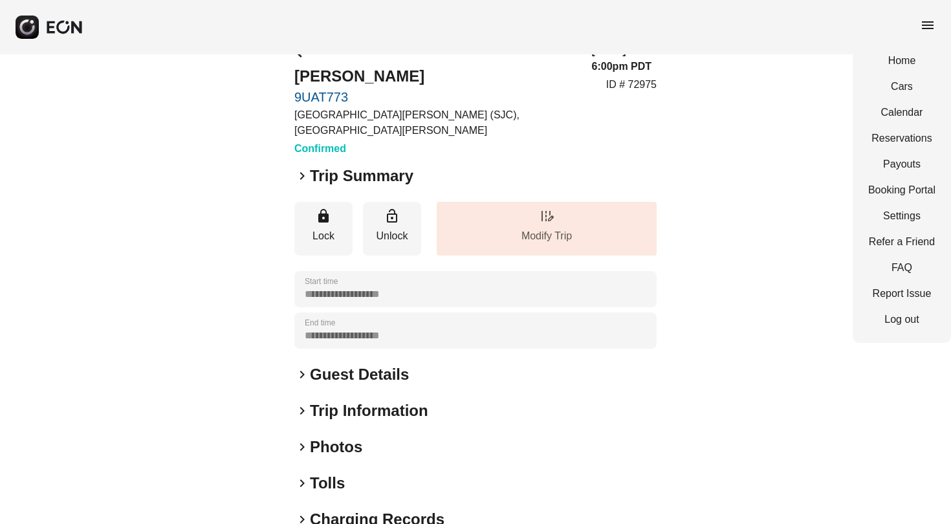
click at [568, 228] on p "Modify Trip" at bounding box center [546, 236] width 207 height 16
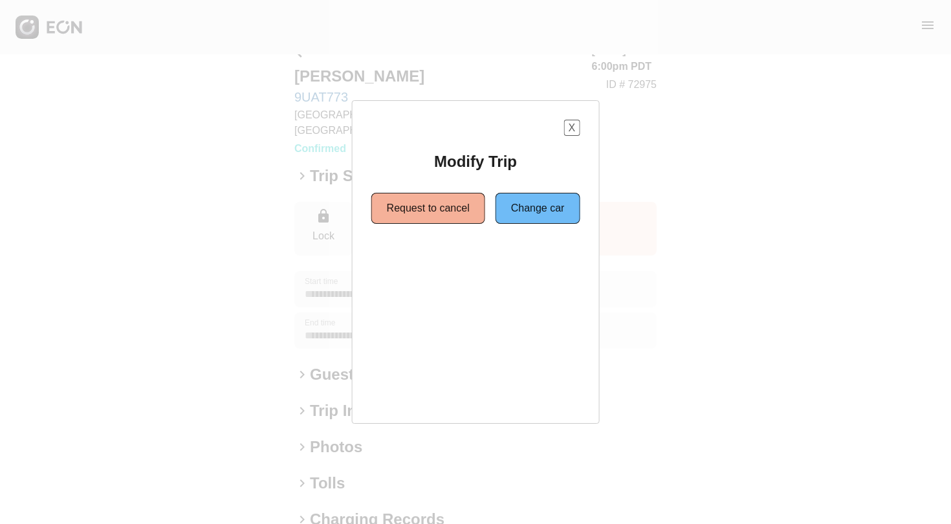
click at [570, 124] on button "X" at bounding box center [572, 128] width 16 height 16
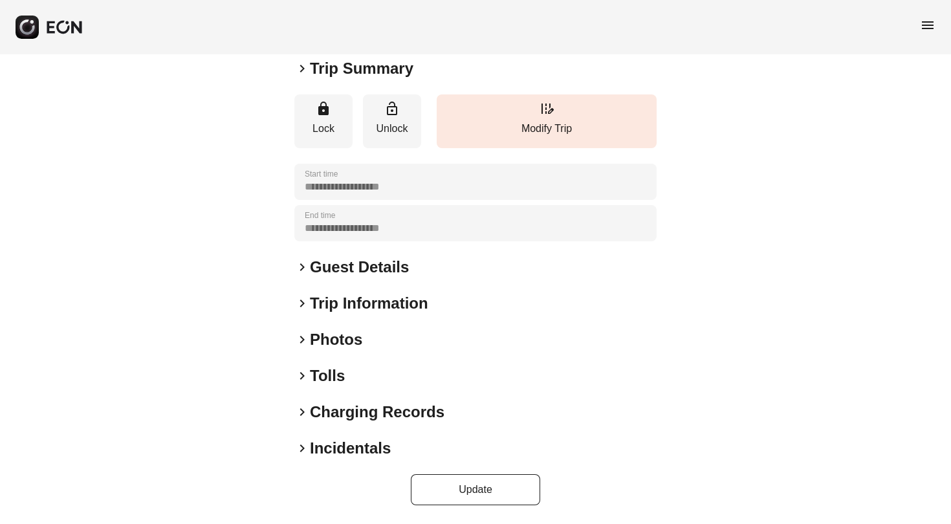
scroll to position [136, 0]
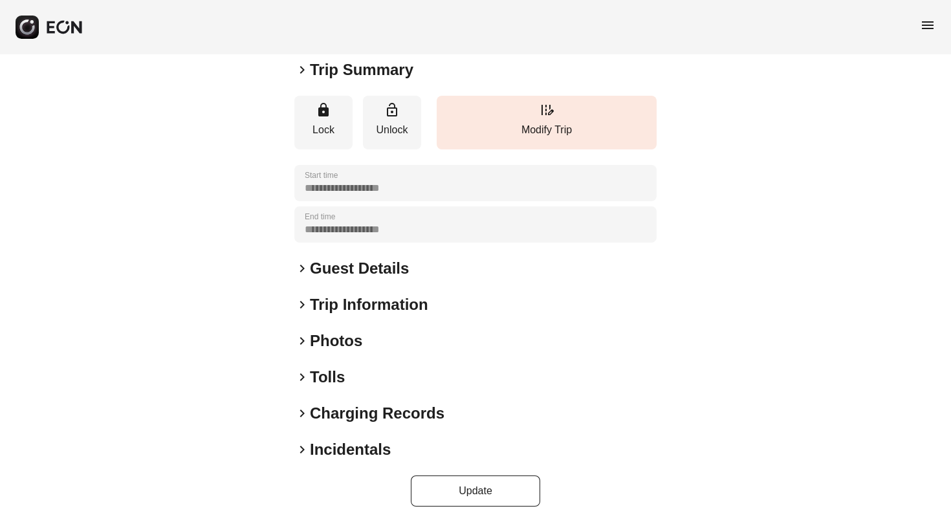
click at [302, 303] on span "keyboard_arrow_right" at bounding box center [302, 305] width 16 height 16
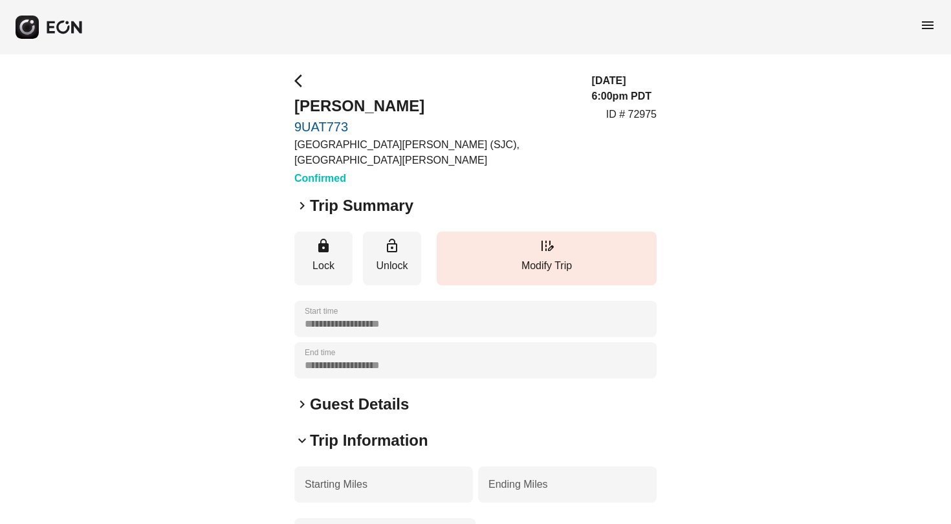
scroll to position [0, 0]
click at [302, 201] on span "keyboard_arrow_right" at bounding box center [302, 206] width 16 height 16
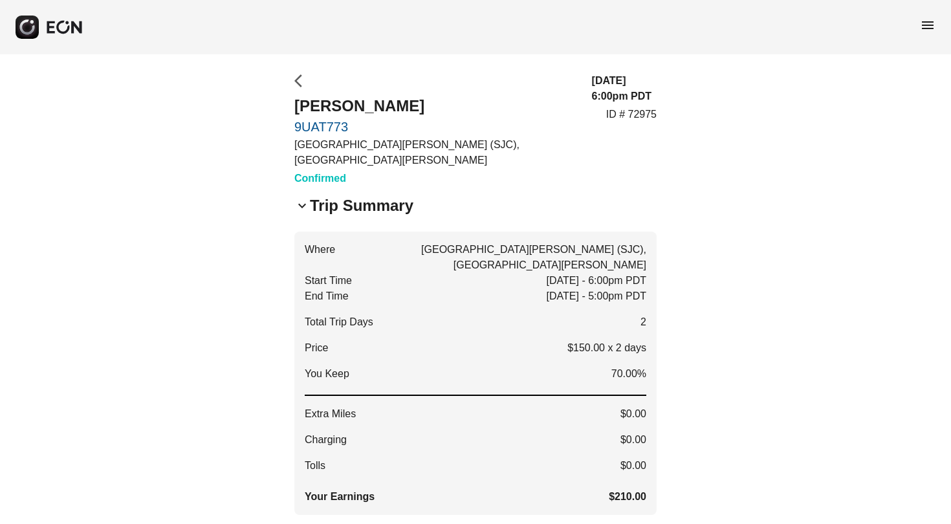
click at [294, 79] on span "arrow_back_ios" at bounding box center [302, 81] width 16 height 16
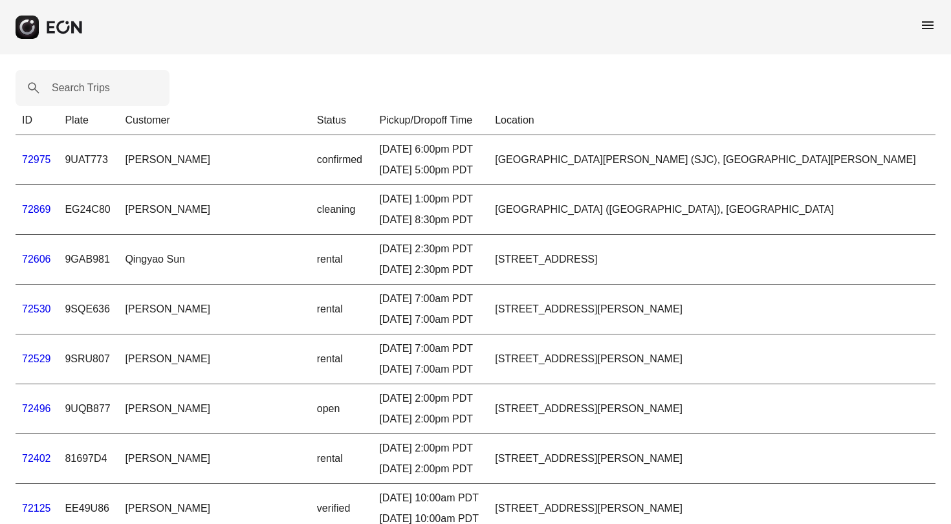
click at [42, 210] on link "72869" at bounding box center [36, 209] width 29 height 11
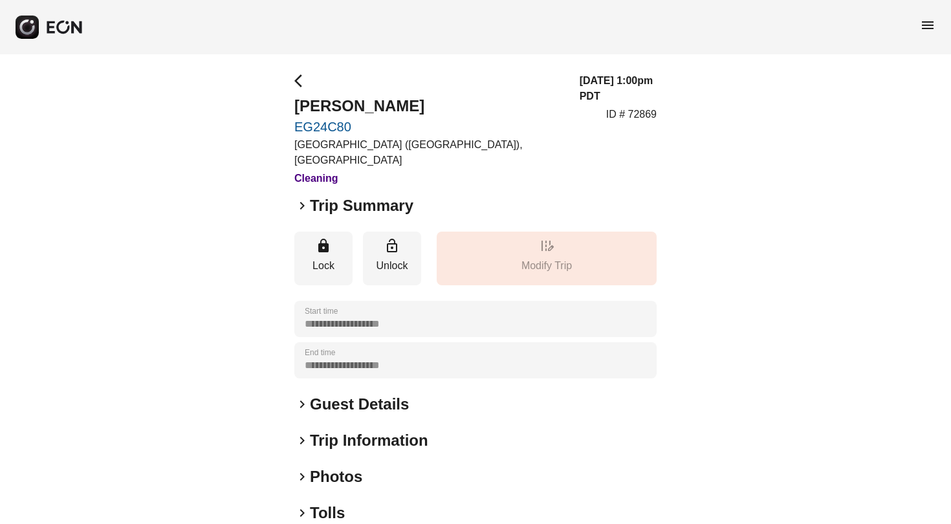
click at [303, 207] on span "keyboard_arrow_right" at bounding box center [302, 206] width 16 height 16
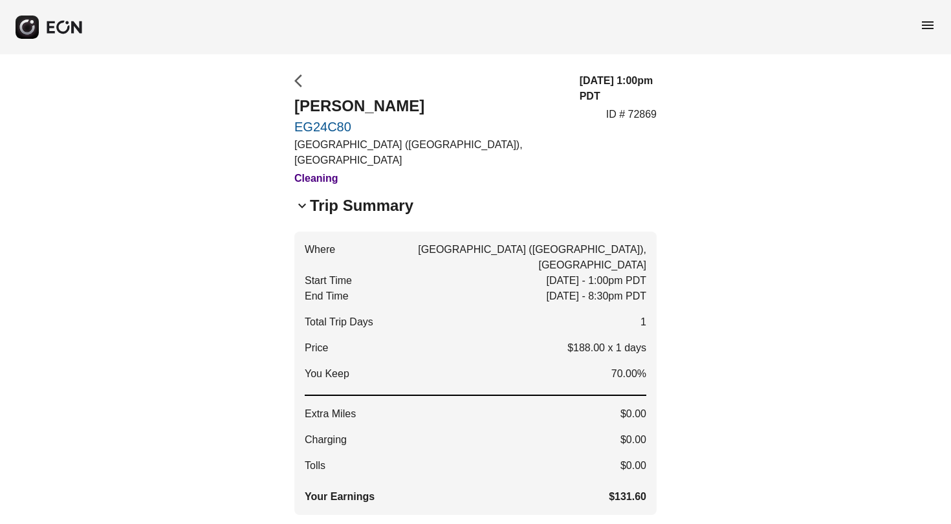
click at [298, 77] on span "arrow_back_ios" at bounding box center [302, 81] width 16 height 16
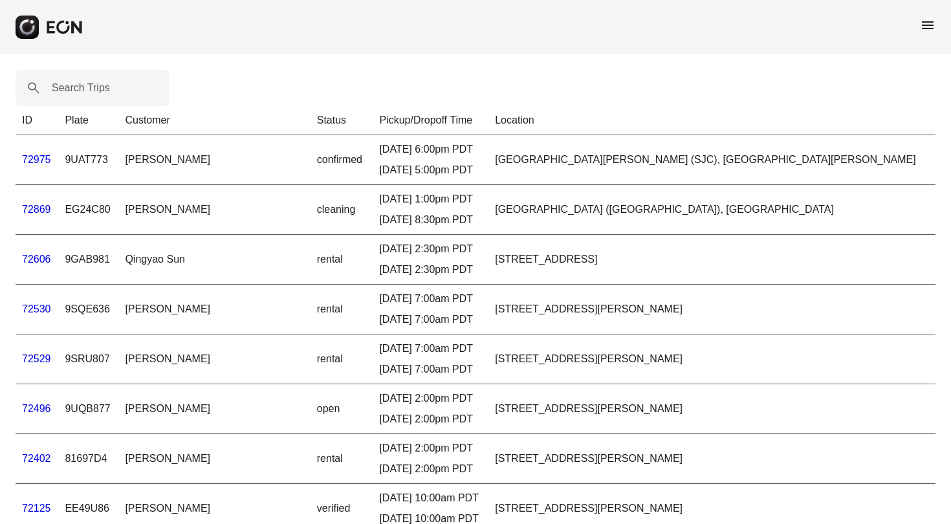
click at [45, 256] on link "72606" at bounding box center [36, 259] width 29 height 11
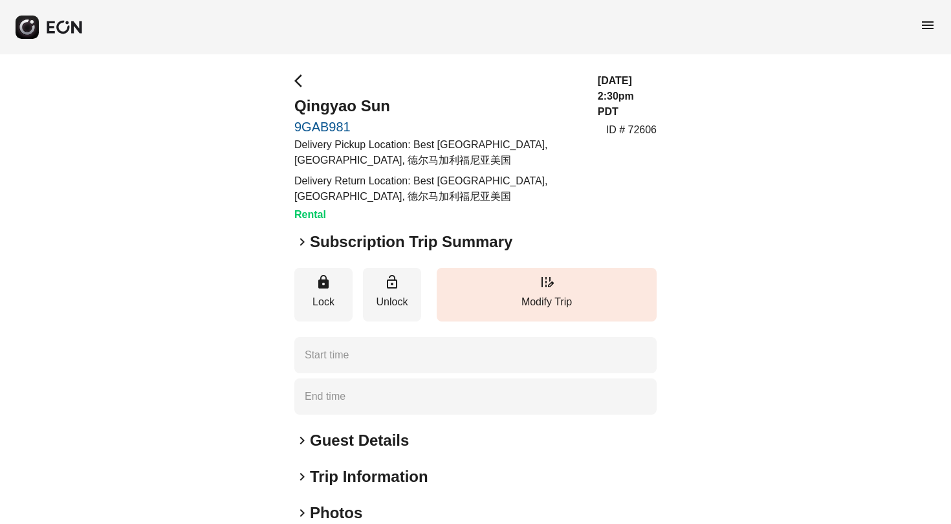
type time "**********"
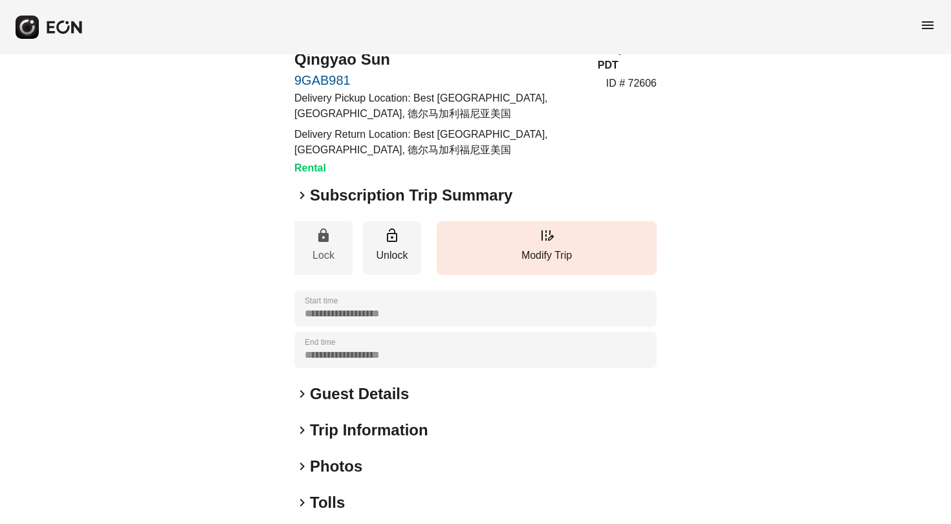
scroll to position [47, 0]
click at [300, 194] on span "keyboard_arrow_right" at bounding box center [302, 196] width 16 height 16
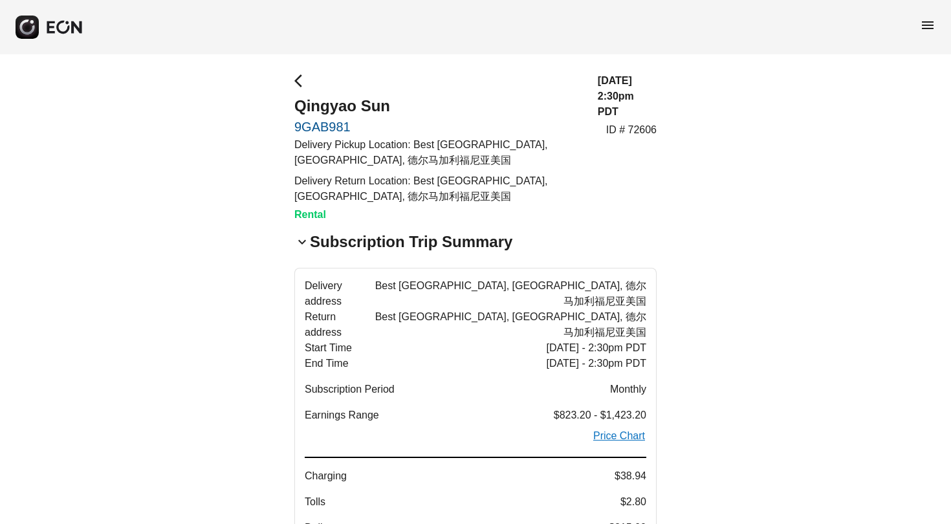
scroll to position [0, 0]
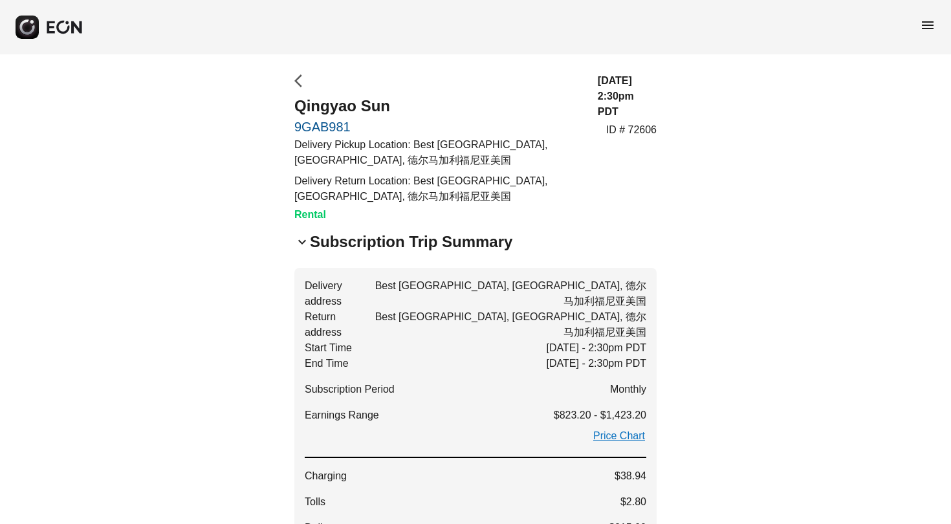
click at [301, 83] on span "arrow_back_ios" at bounding box center [302, 81] width 16 height 16
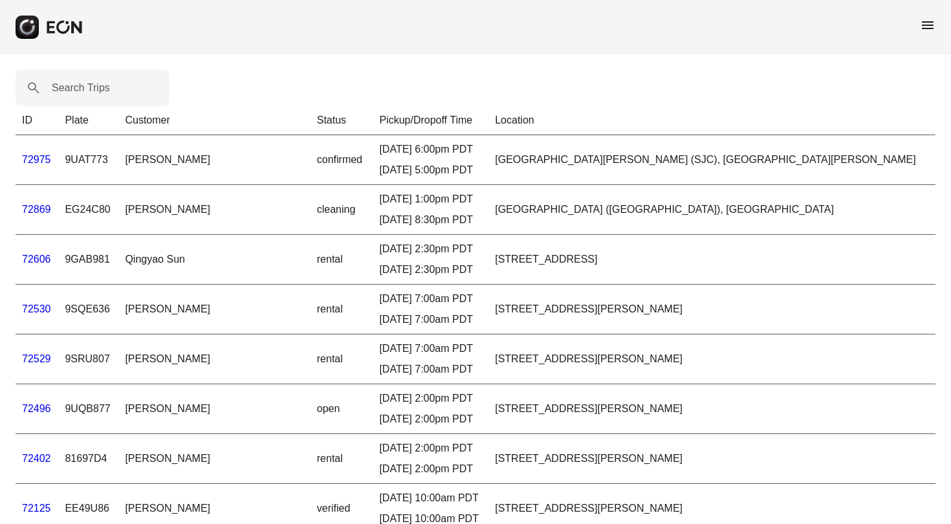
click at [47, 310] on link "72530" at bounding box center [36, 309] width 29 height 11
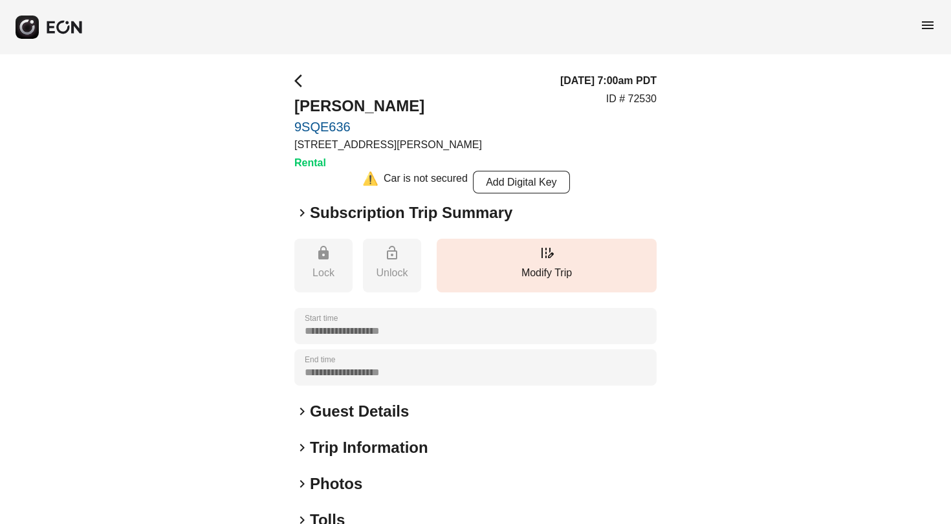
click at [302, 210] on span "keyboard_arrow_right" at bounding box center [302, 213] width 16 height 16
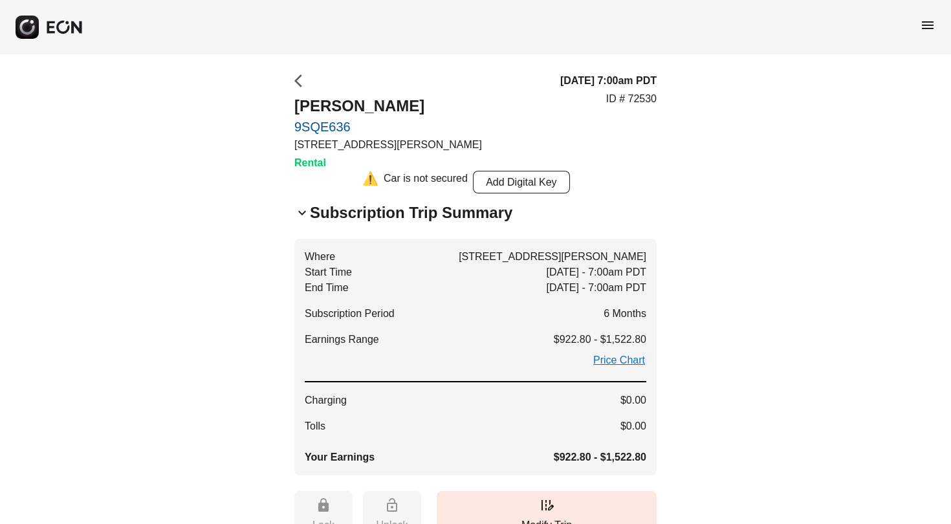
click at [298, 80] on span "arrow_back_ios" at bounding box center [302, 81] width 16 height 16
